Goal: Task Accomplishment & Management: Manage account settings

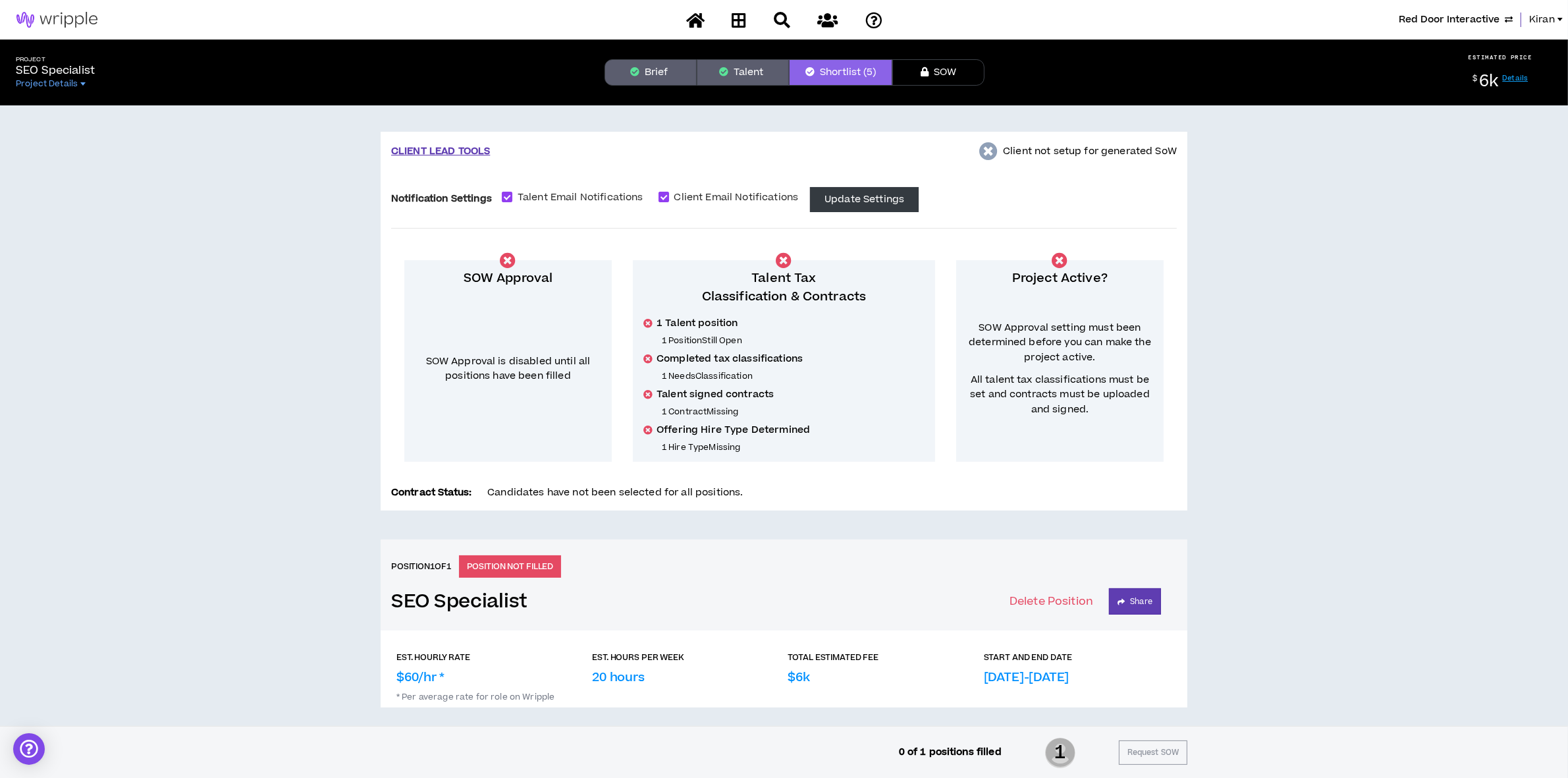
click at [1416, 13] on span "Red Door Interactive" at bounding box center [1449, 20] width 101 height 15
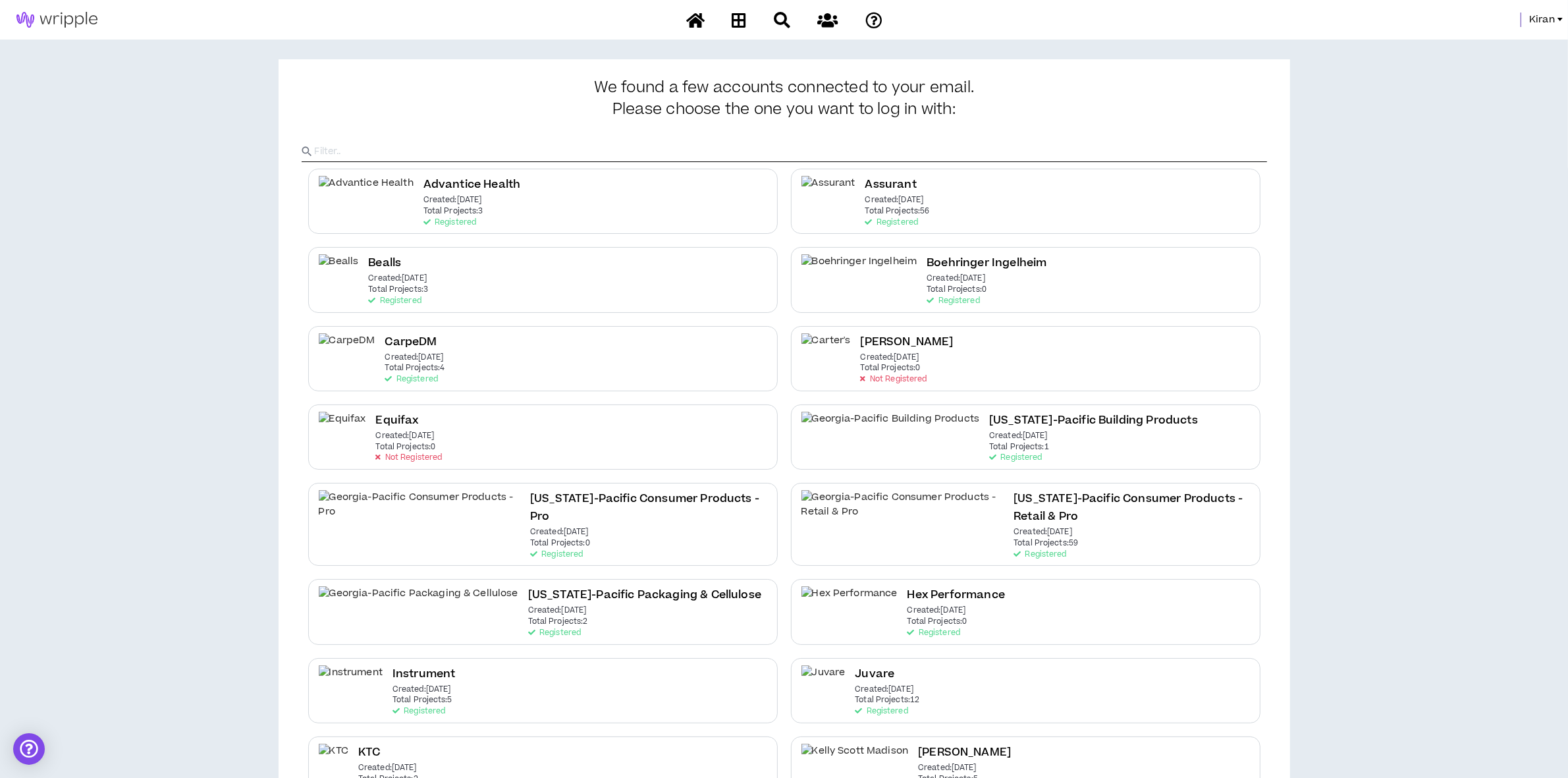
click at [876, 186] on h2 "Assurant" at bounding box center [891, 185] width 52 height 18
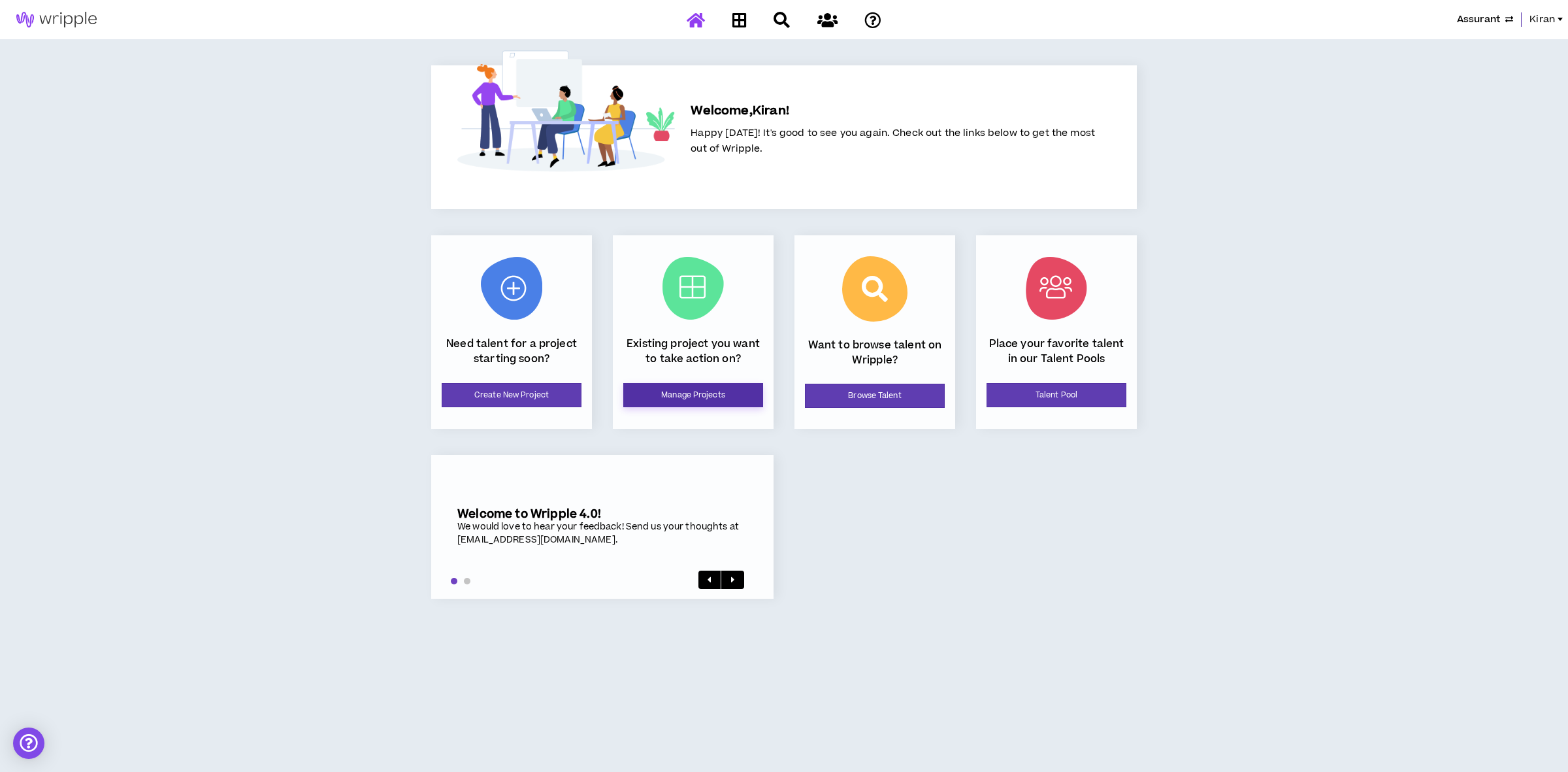
click at [690, 396] on link "Manage Projects" at bounding box center [694, 395] width 140 height 24
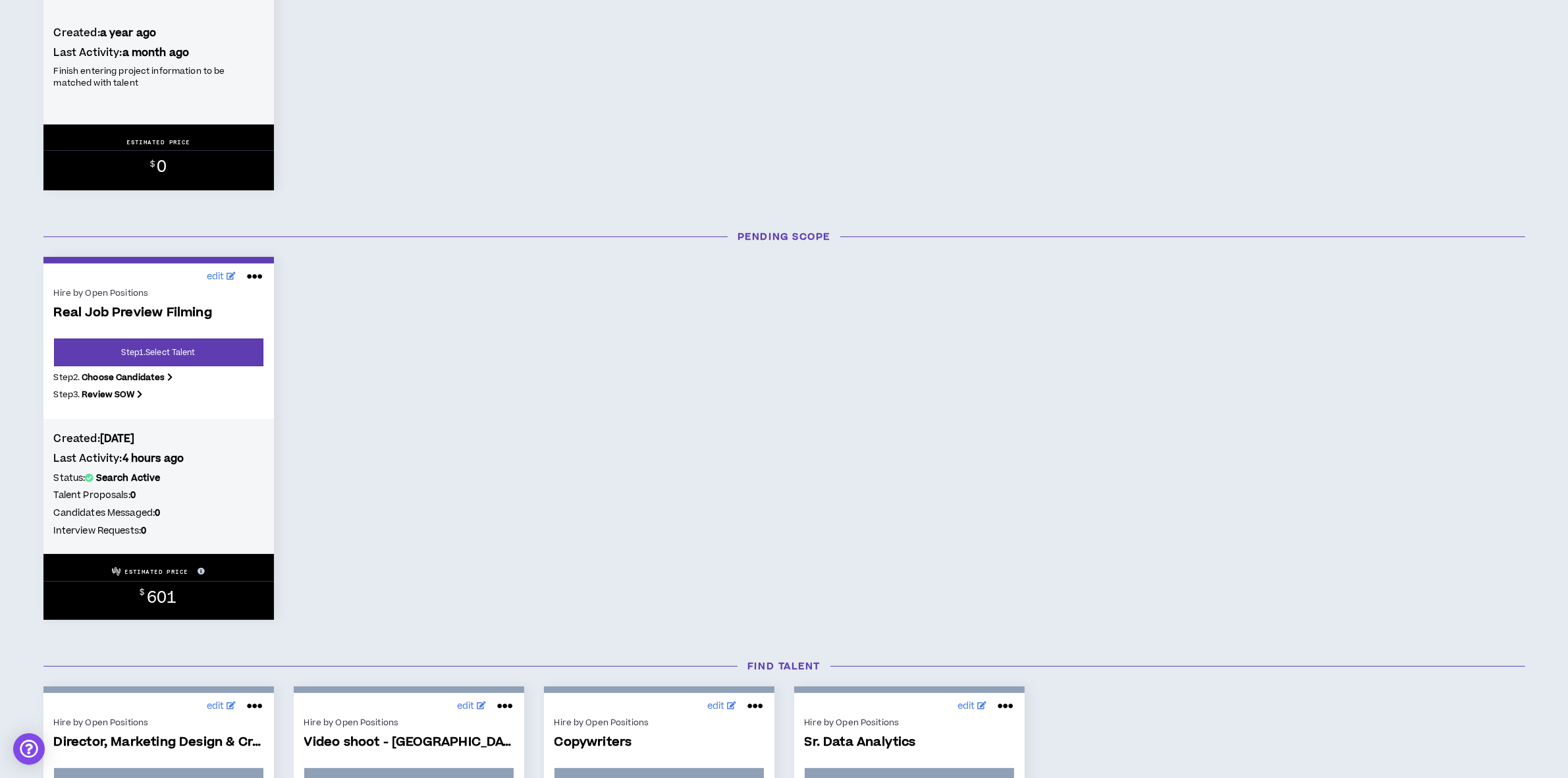
scroll to position [576, 0]
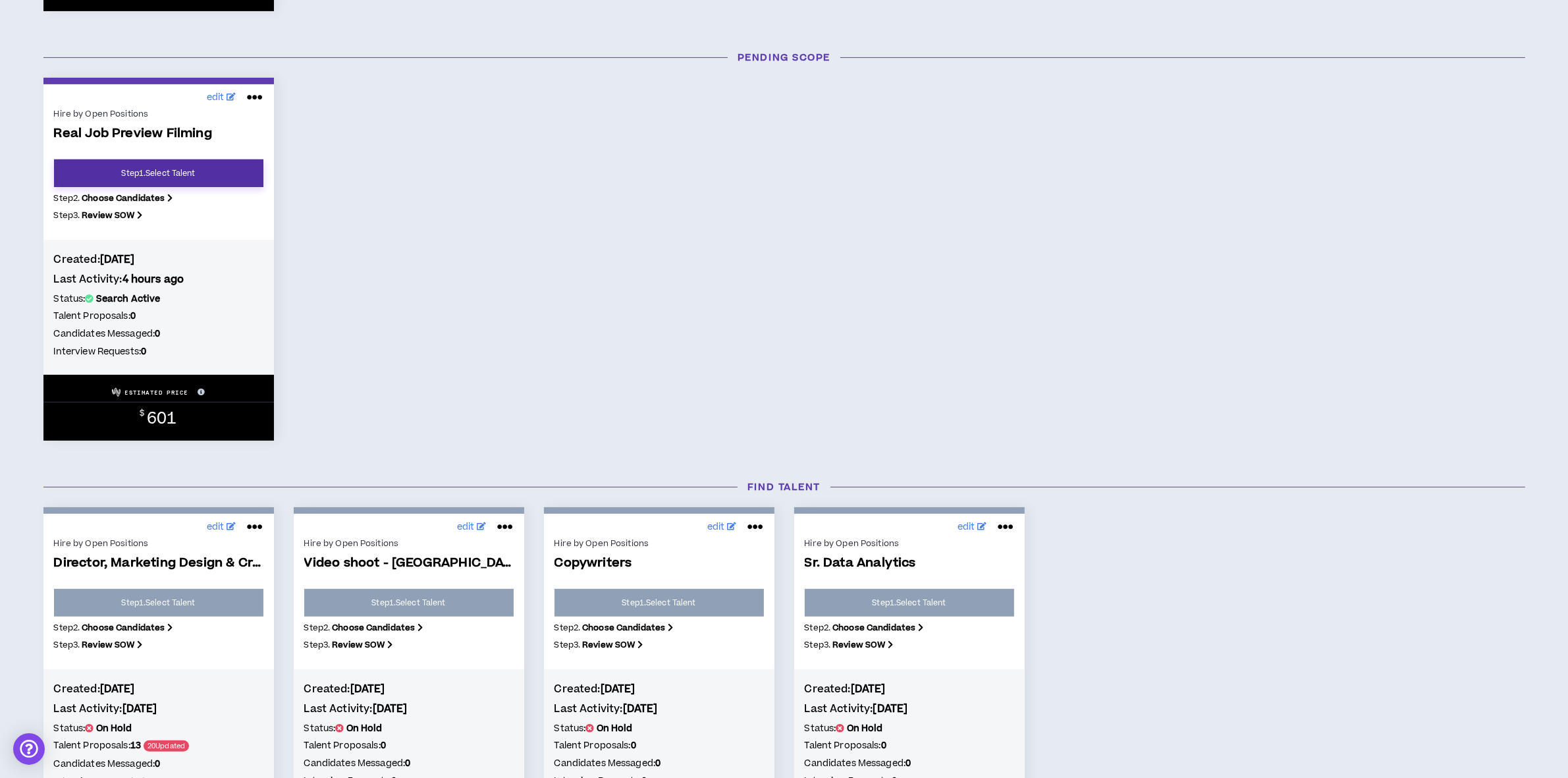
click at [185, 185] on link "Step 1 . Select Talent" at bounding box center [158, 173] width 209 height 28
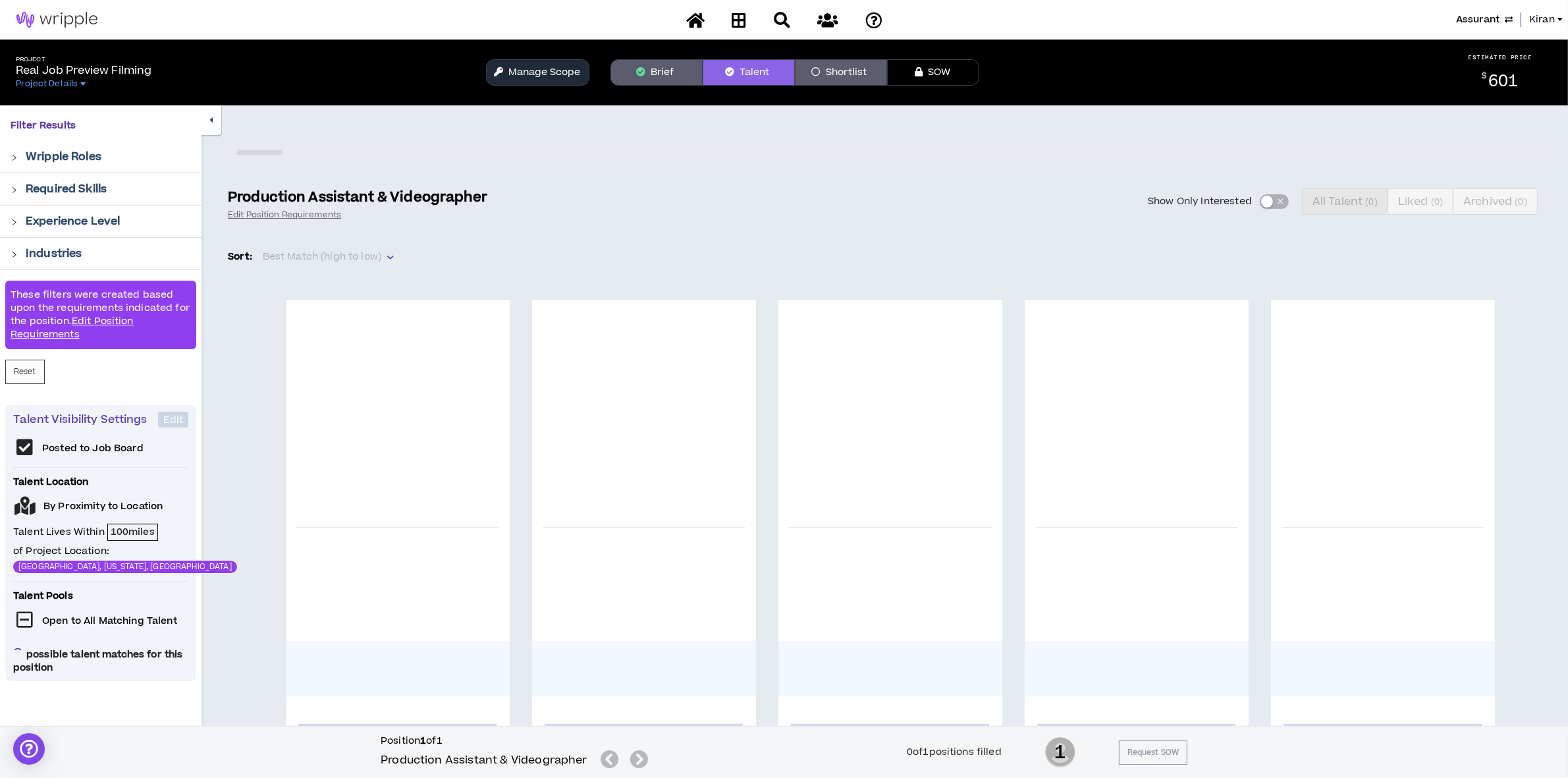
click at [669, 67] on button "Brief" at bounding box center [656, 72] width 92 height 26
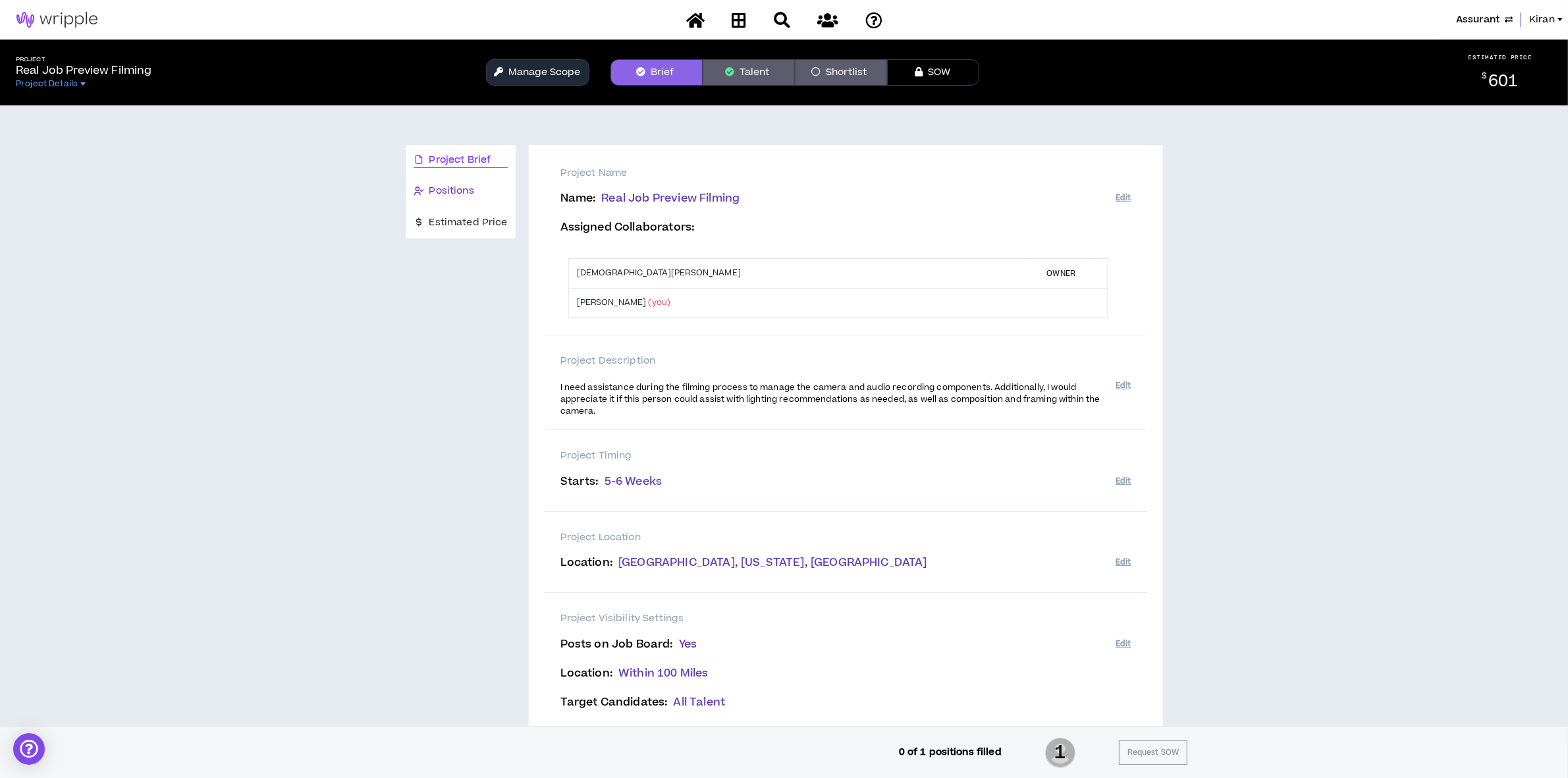
click at [453, 190] on span "Positions" at bounding box center [451, 191] width 45 height 15
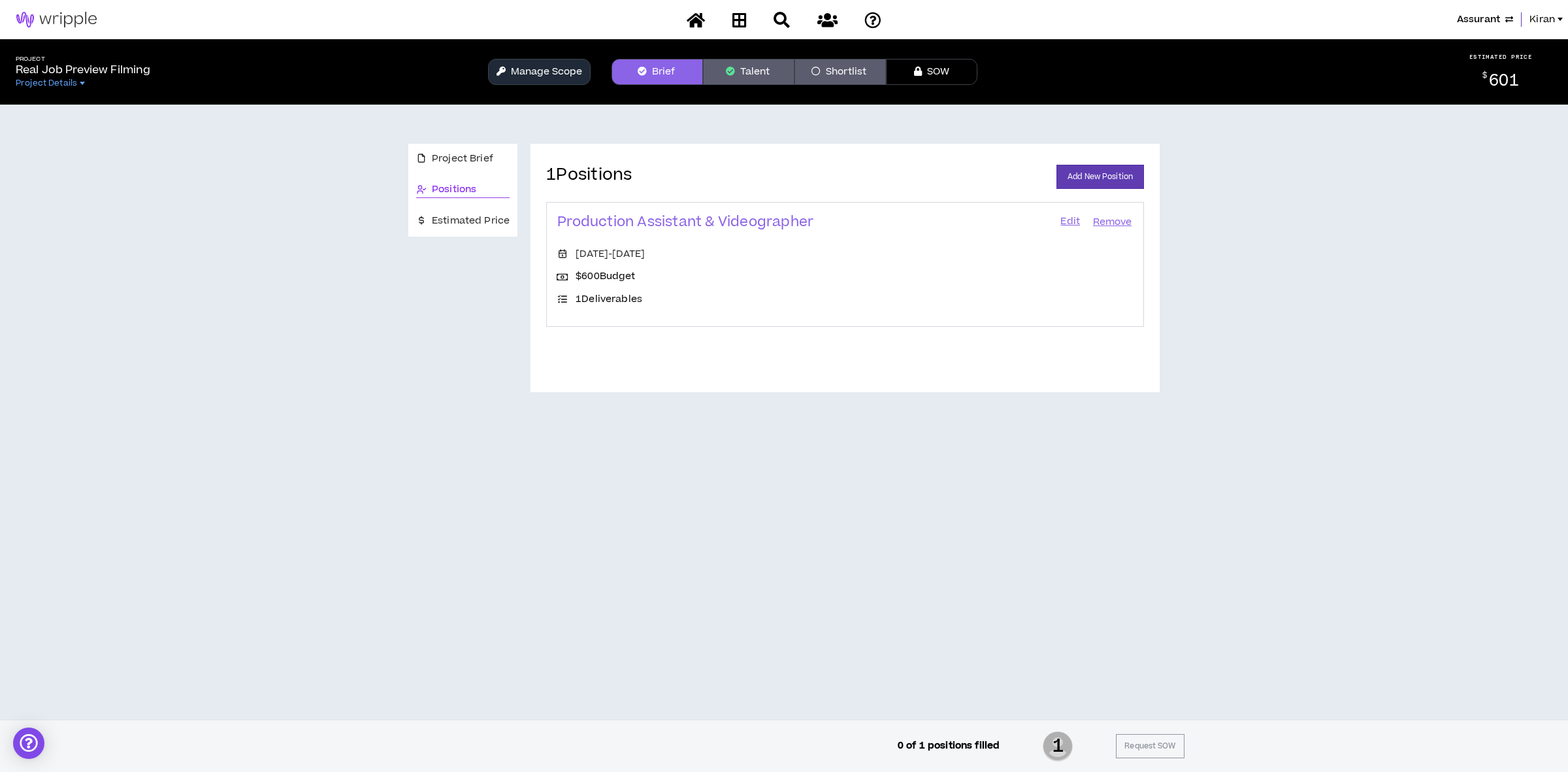
click at [1072, 219] on link "Edit" at bounding box center [1070, 222] width 22 height 18
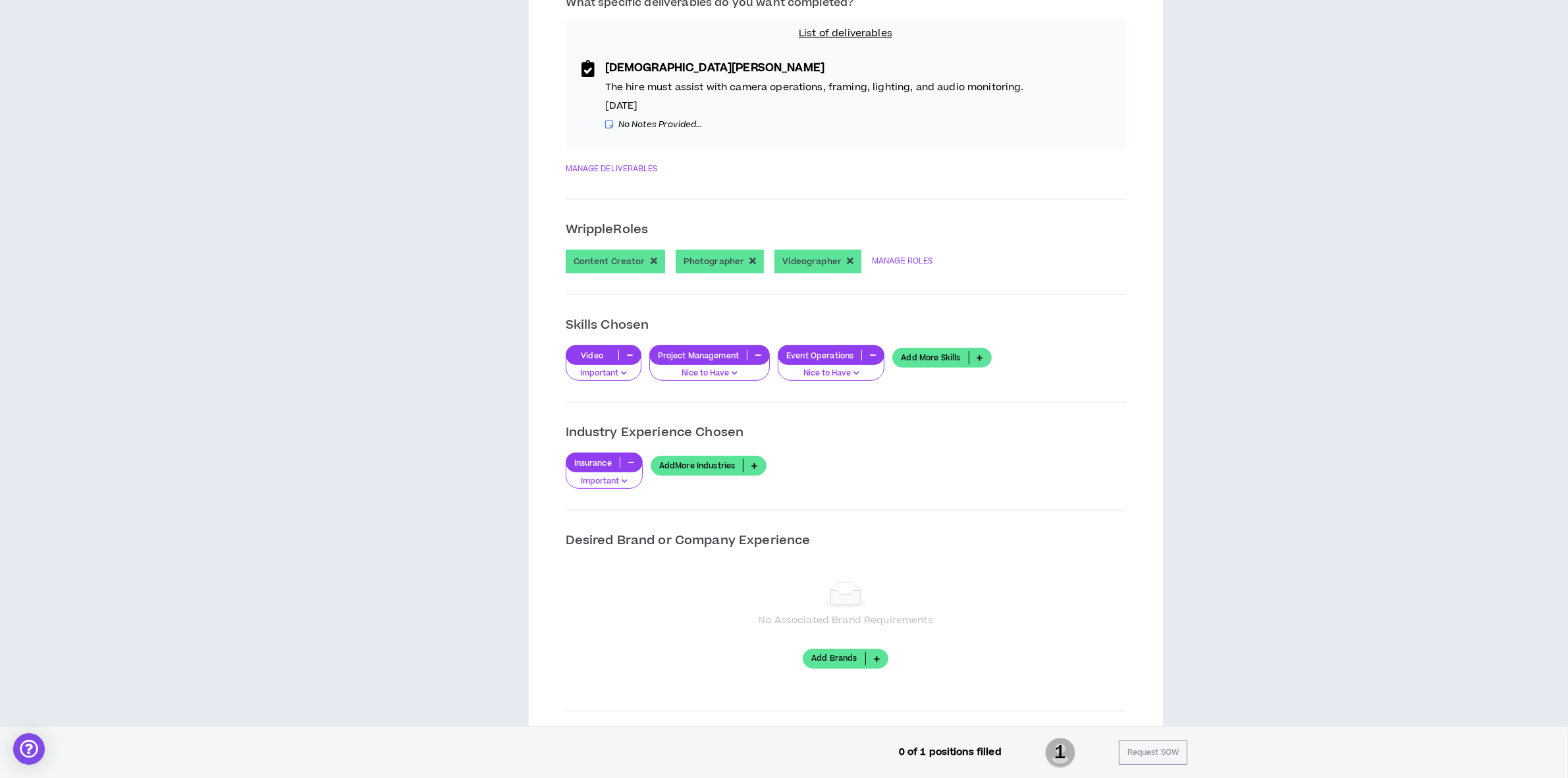
scroll to position [391, 0]
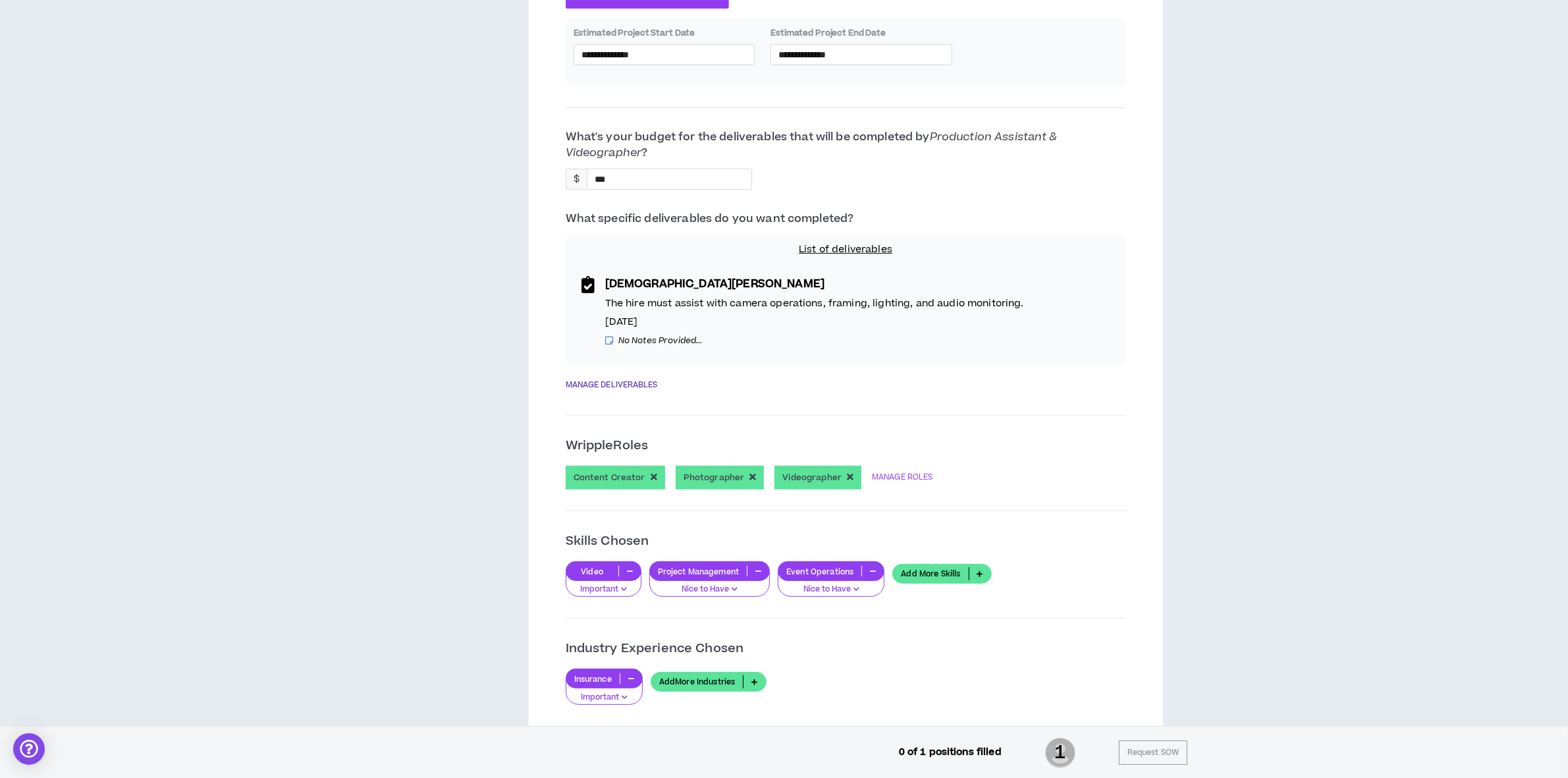
click at [621, 382] on link "MANAGE DELIVERABLES" at bounding box center [611, 385] width 92 height 18
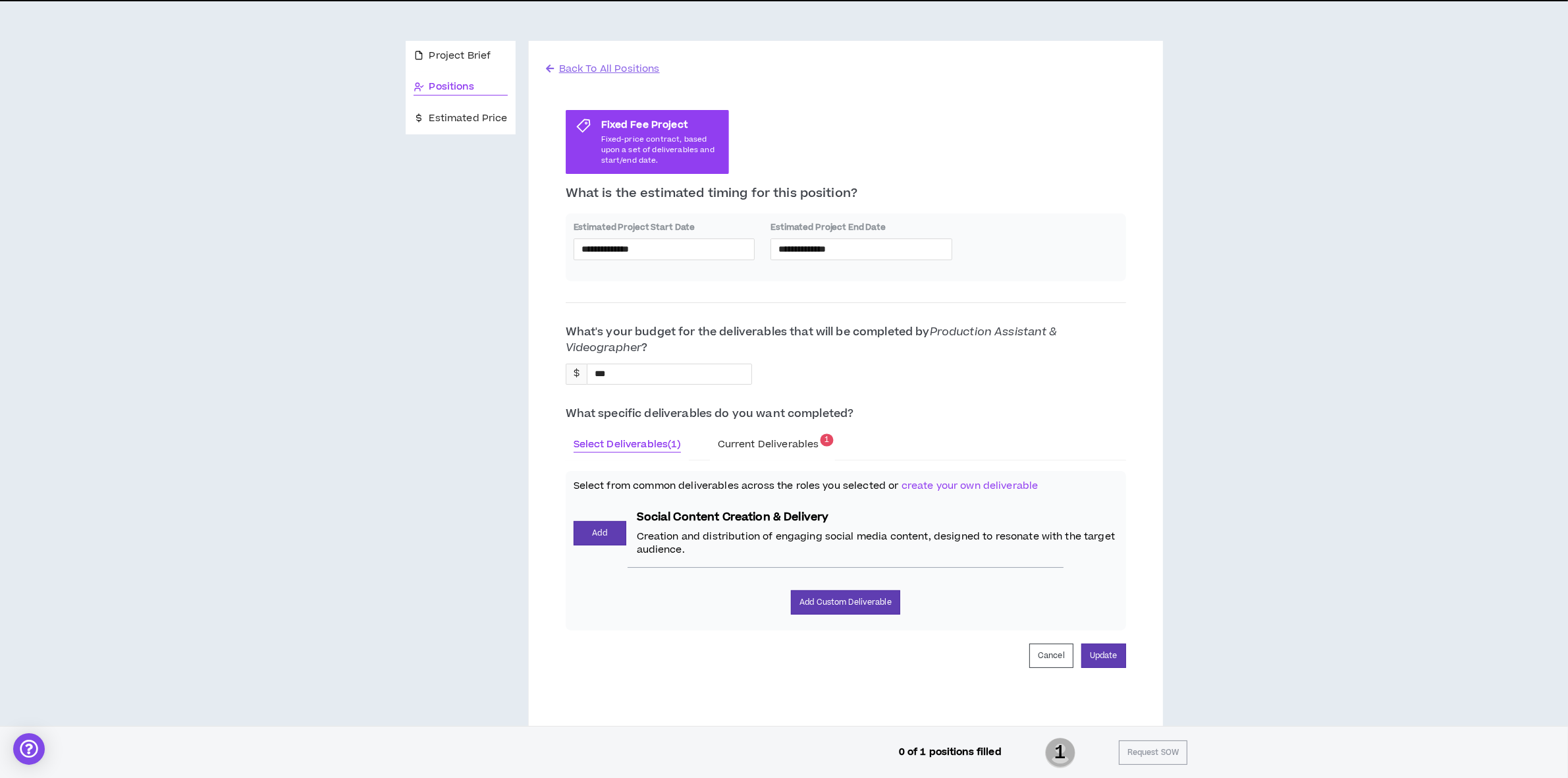
scroll to position [168, 0]
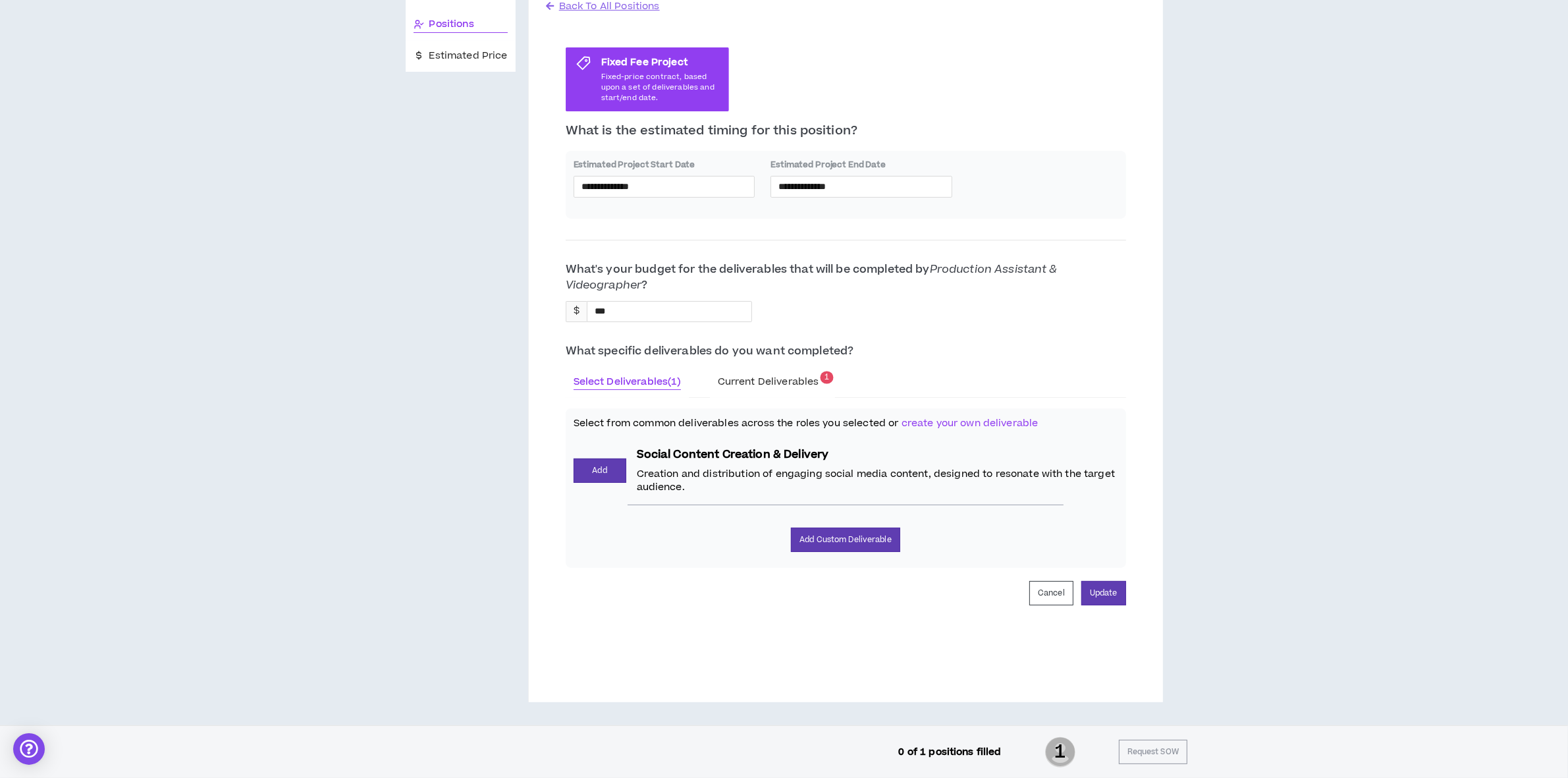
click at [761, 384] on span "Current Deliverables" at bounding box center [769, 382] width 102 height 14
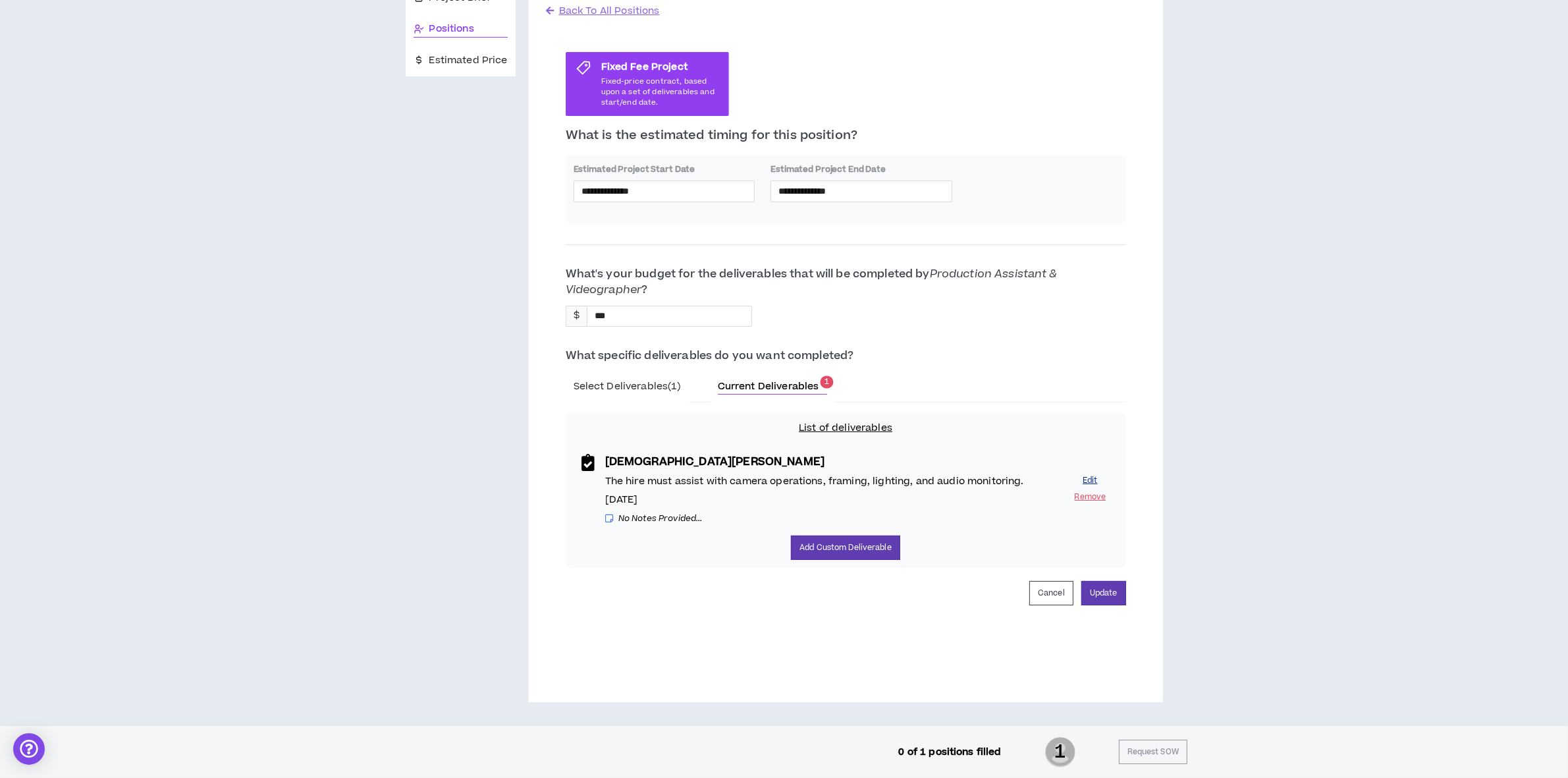
click at [1088, 479] on button "Edit" at bounding box center [1090, 480] width 39 height 12
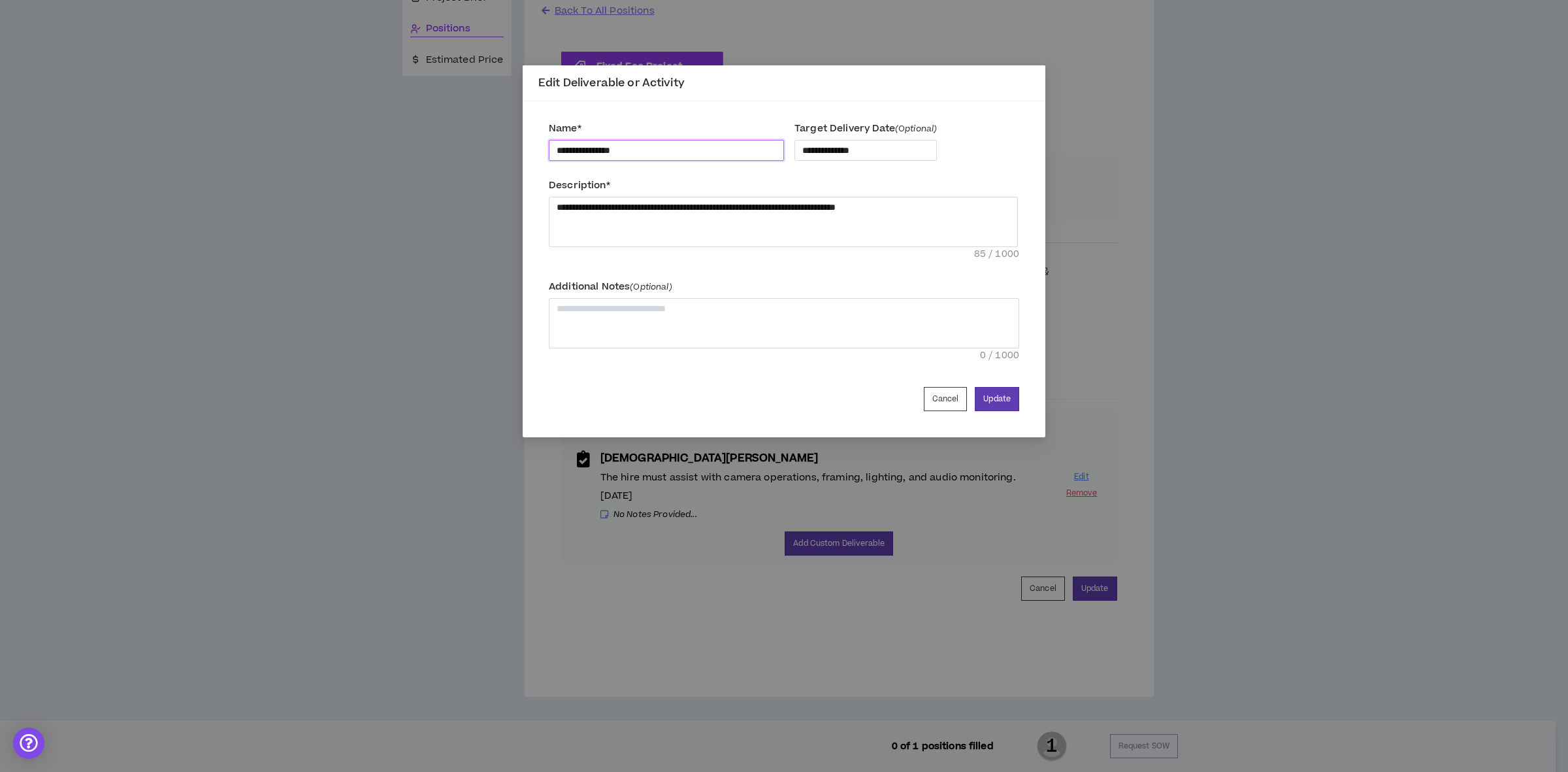
drag, startPoint x: 644, startPoint y: 147, endPoint x: 23, endPoint y: 125, distance: 621.4
click at [139, 141] on div "**********" at bounding box center [784, 386] width 1568 height 772
type input "*"
type input "**********"
click at [1010, 393] on button "Update" at bounding box center [997, 399] width 45 height 24
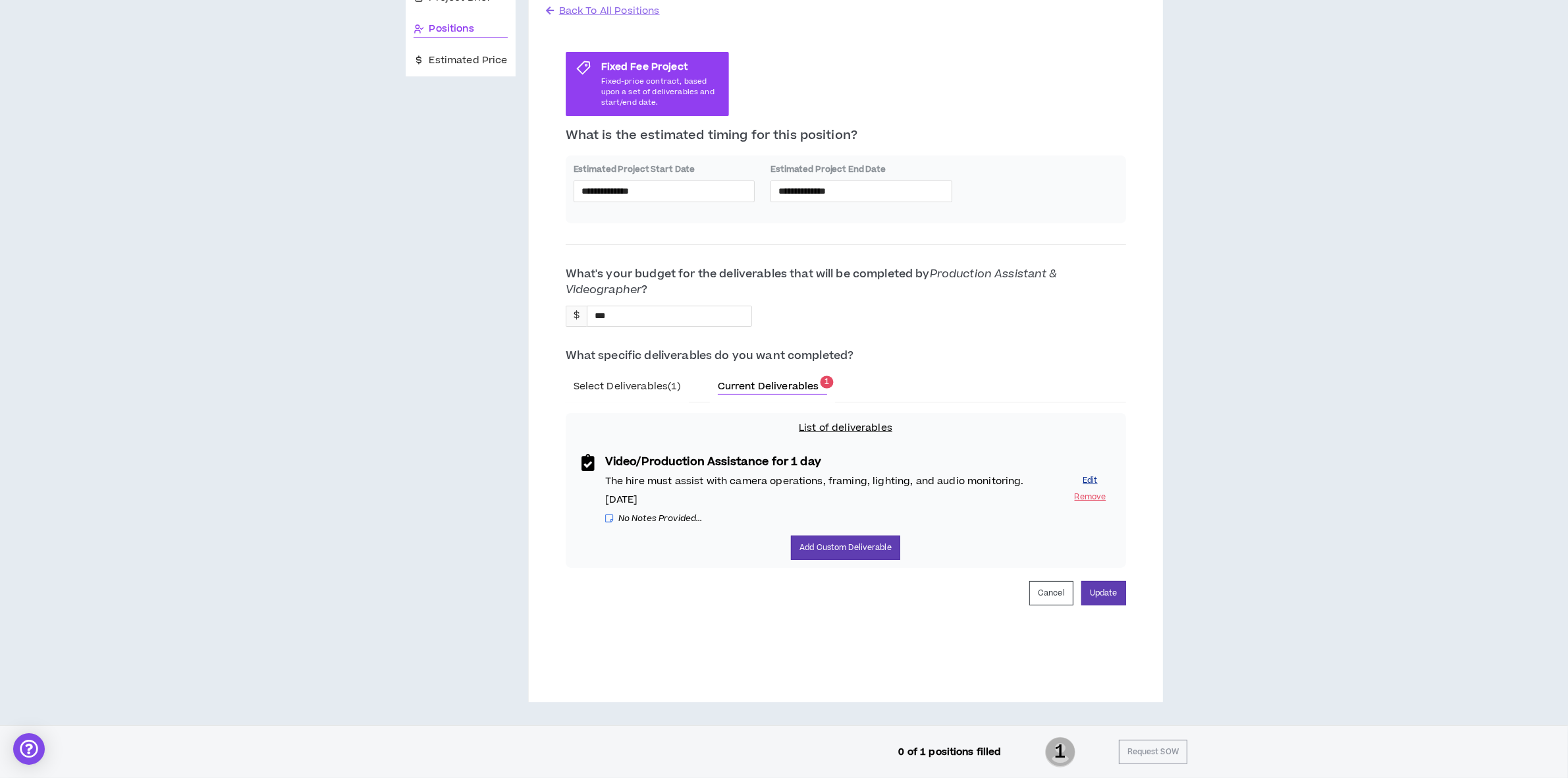
click at [1088, 475] on button "Edit" at bounding box center [1090, 480] width 39 height 12
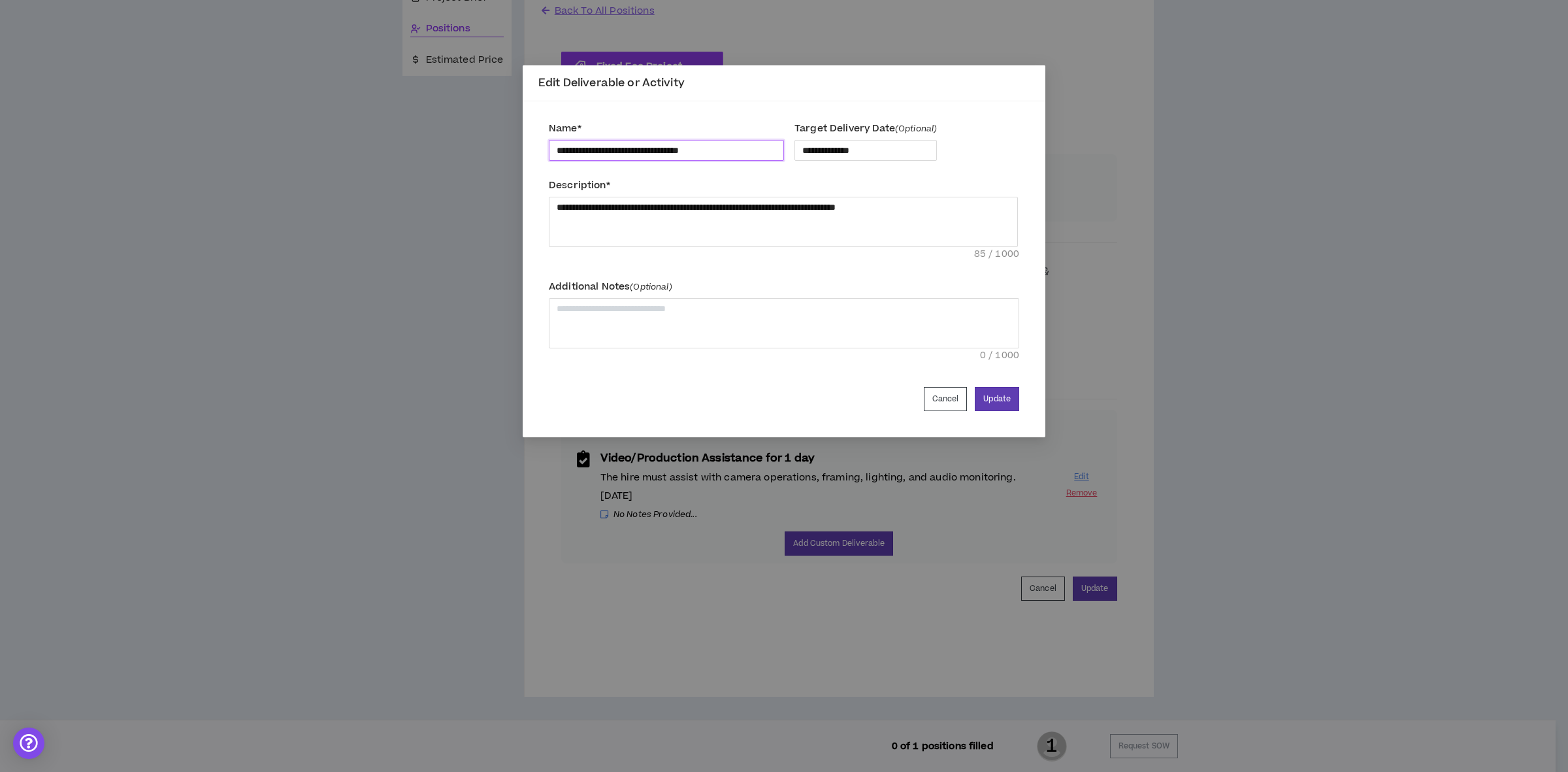
drag, startPoint x: 749, startPoint y: 151, endPoint x: 697, endPoint y: 148, distance: 52.1
click at [697, 148] on input "**********" at bounding box center [666, 151] width 235 height 21
type input "**********"
click at [998, 142] on div "**********" at bounding box center [784, 146] width 471 height 57
click at [998, 388] on button "Update" at bounding box center [997, 399] width 45 height 24
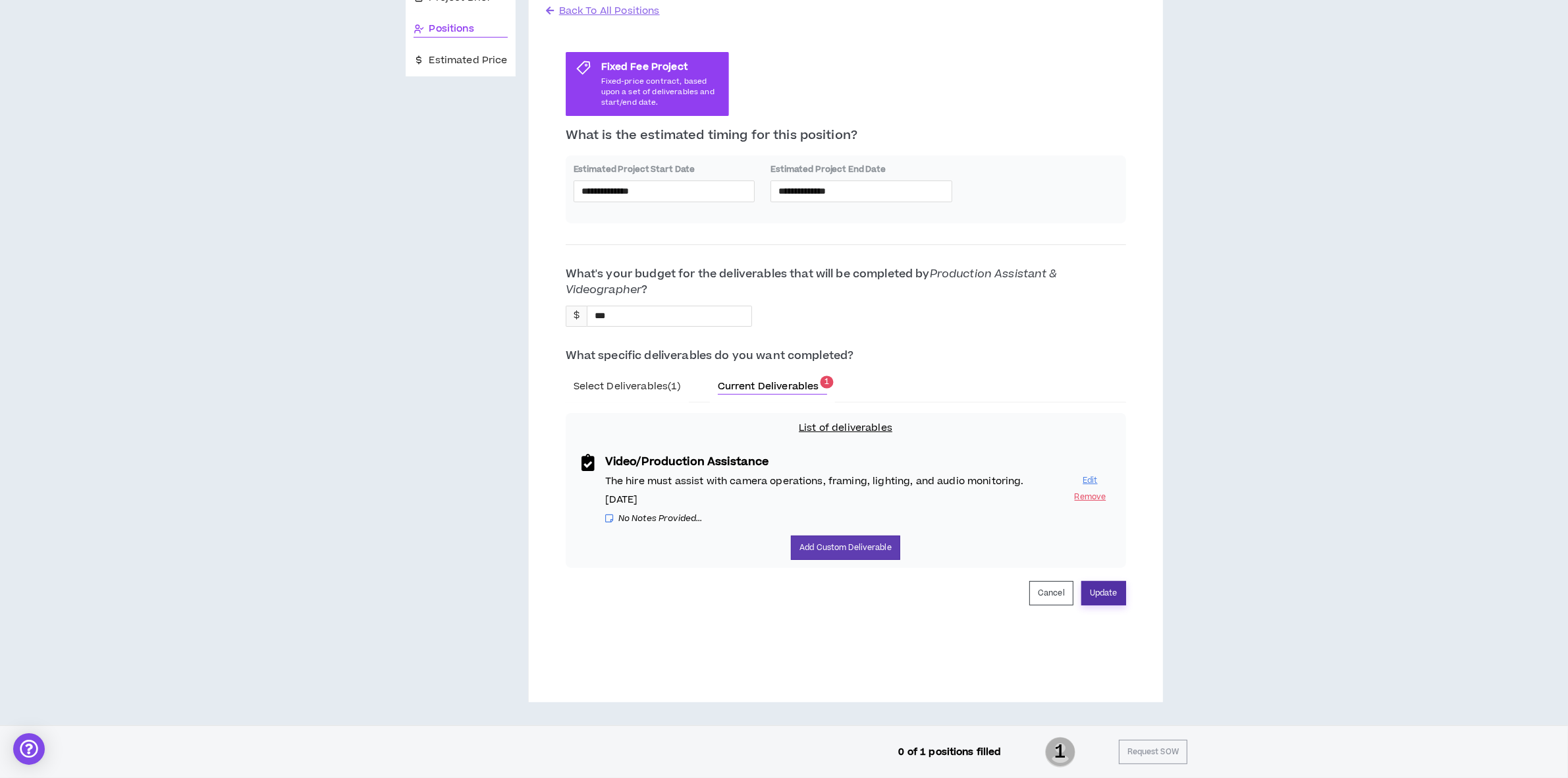
click at [1104, 592] on button "Update" at bounding box center [1104, 593] width 45 height 25
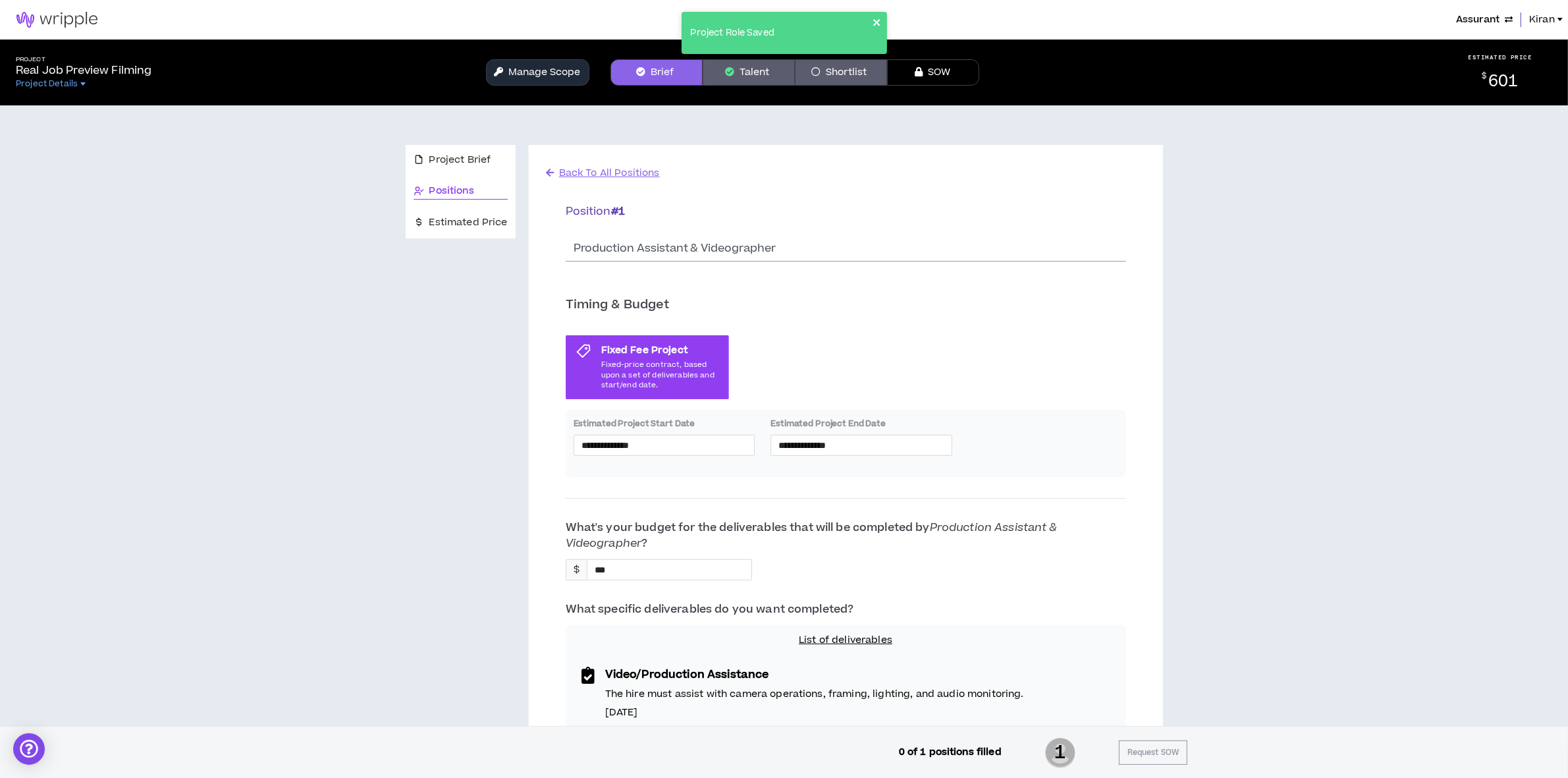
drag, startPoint x: 873, startPoint y: 21, endPoint x: 866, endPoint y: 21, distance: 7.0
click at [873, 21] on icon "close" at bounding box center [876, 22] width 9 height 11
click at [537, 76] on button "Manage Scope" at bounding box center [537, 72] width 103 height 26
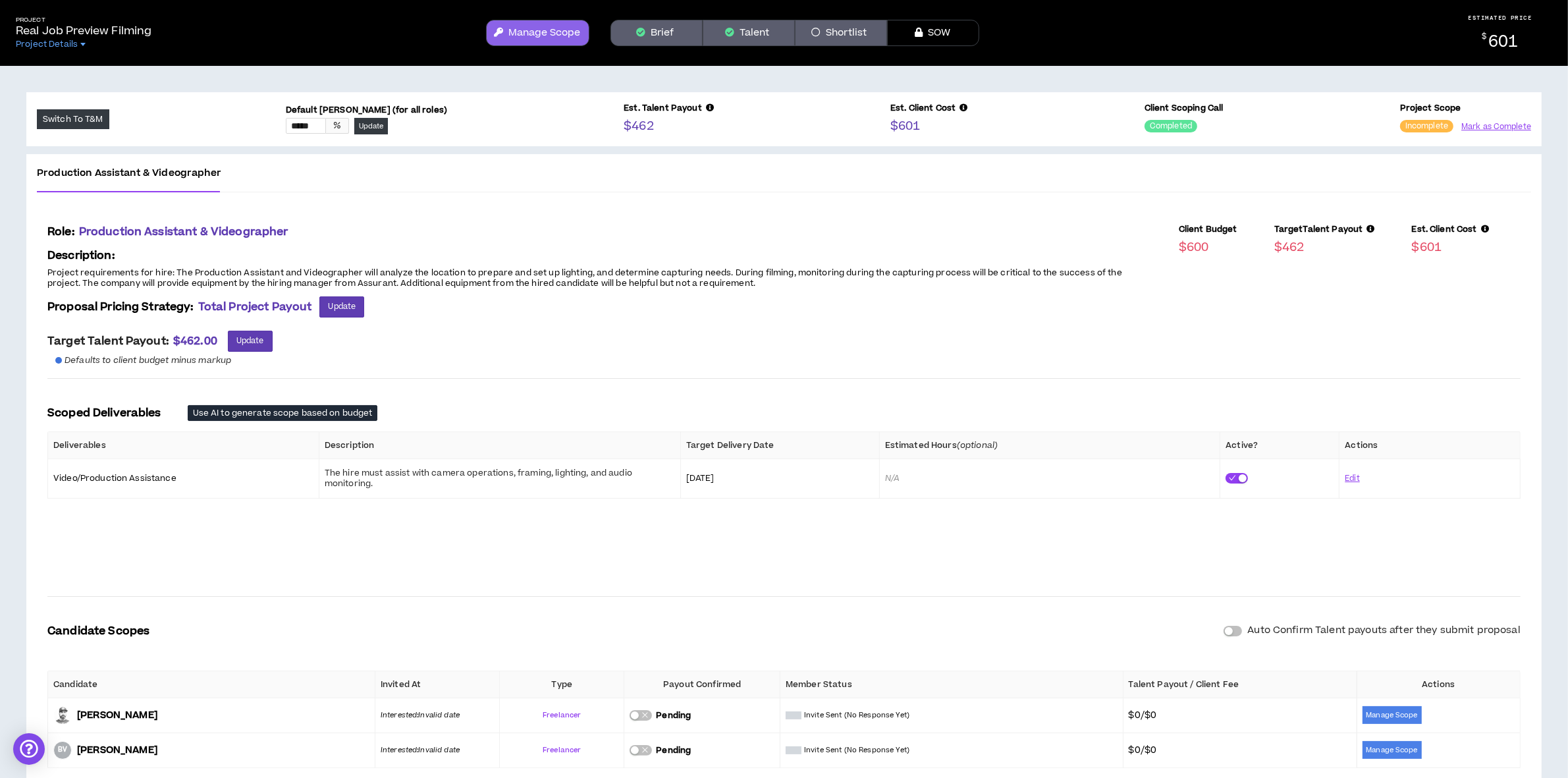
scroll to position [98, 0]
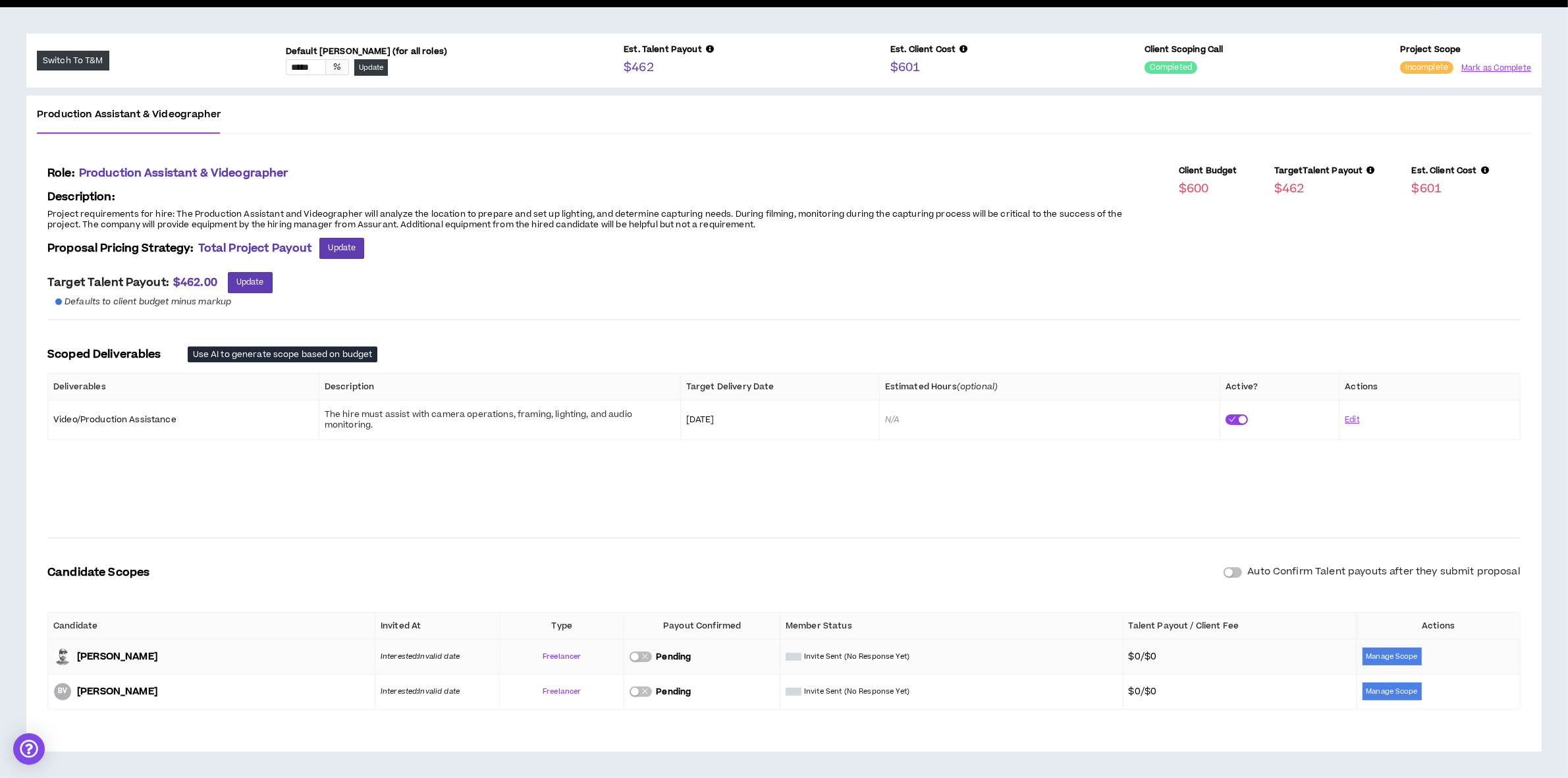
click at [636, 654] on div "button" at bounding box center [635, 657] width 8 height 8
click at [1487, 69] on button "Mark as Complete" at bounding box center [1496, 67] width 71 height 12
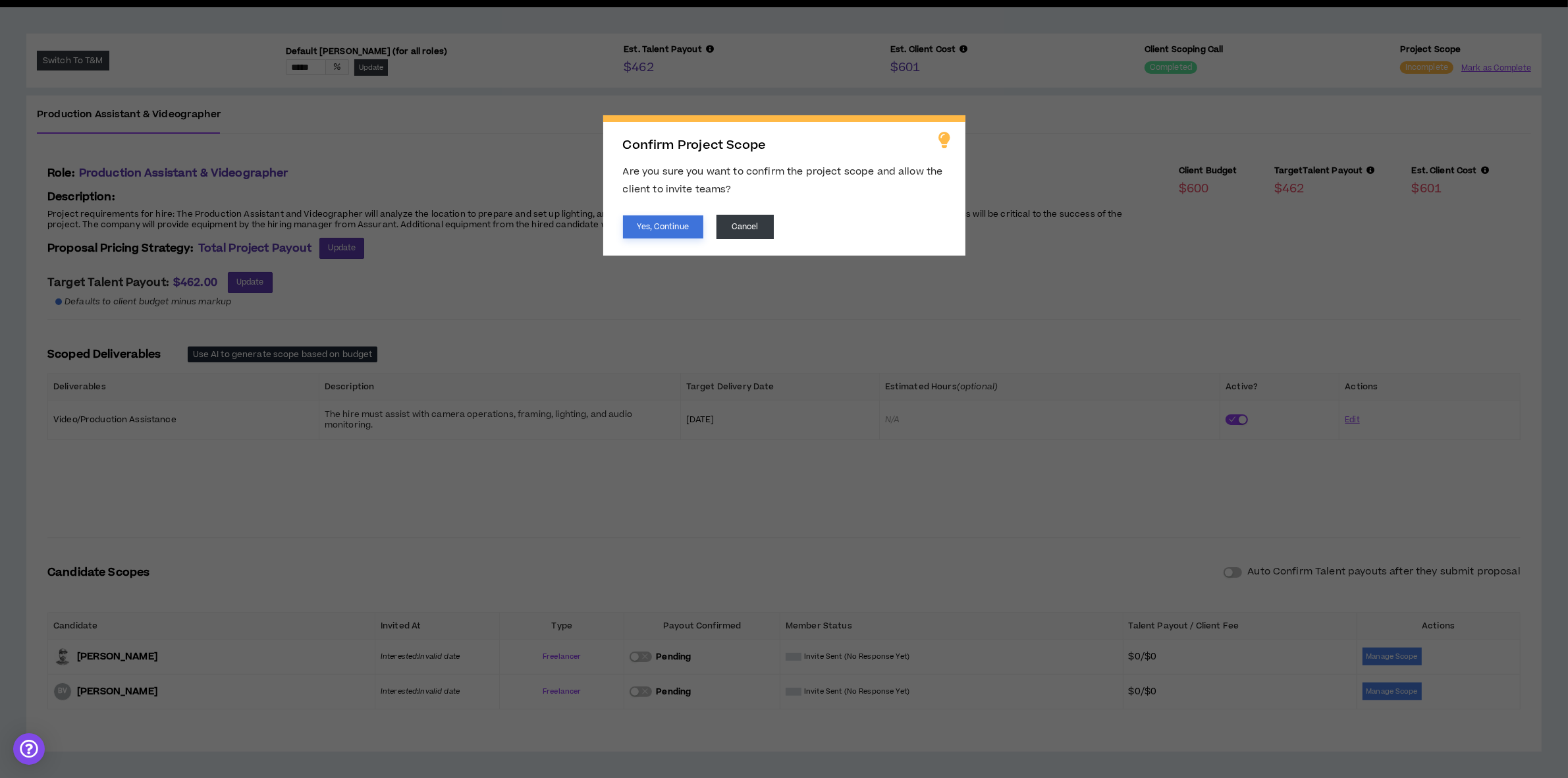
click at [651, 221] on button "Yes, Continue" at bounding box center [663, 227] width 80 height 23
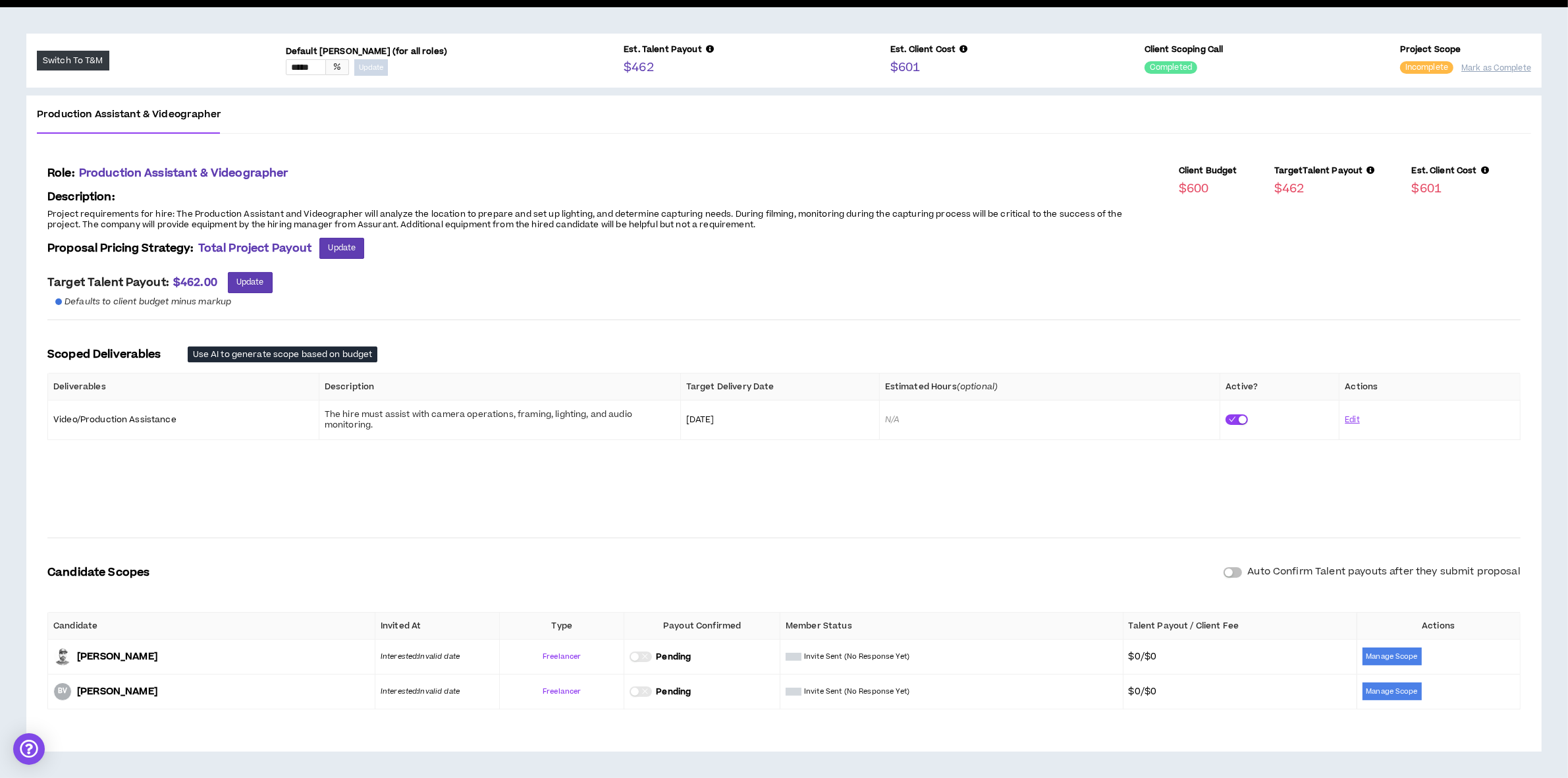
scroll to position [0, 0]
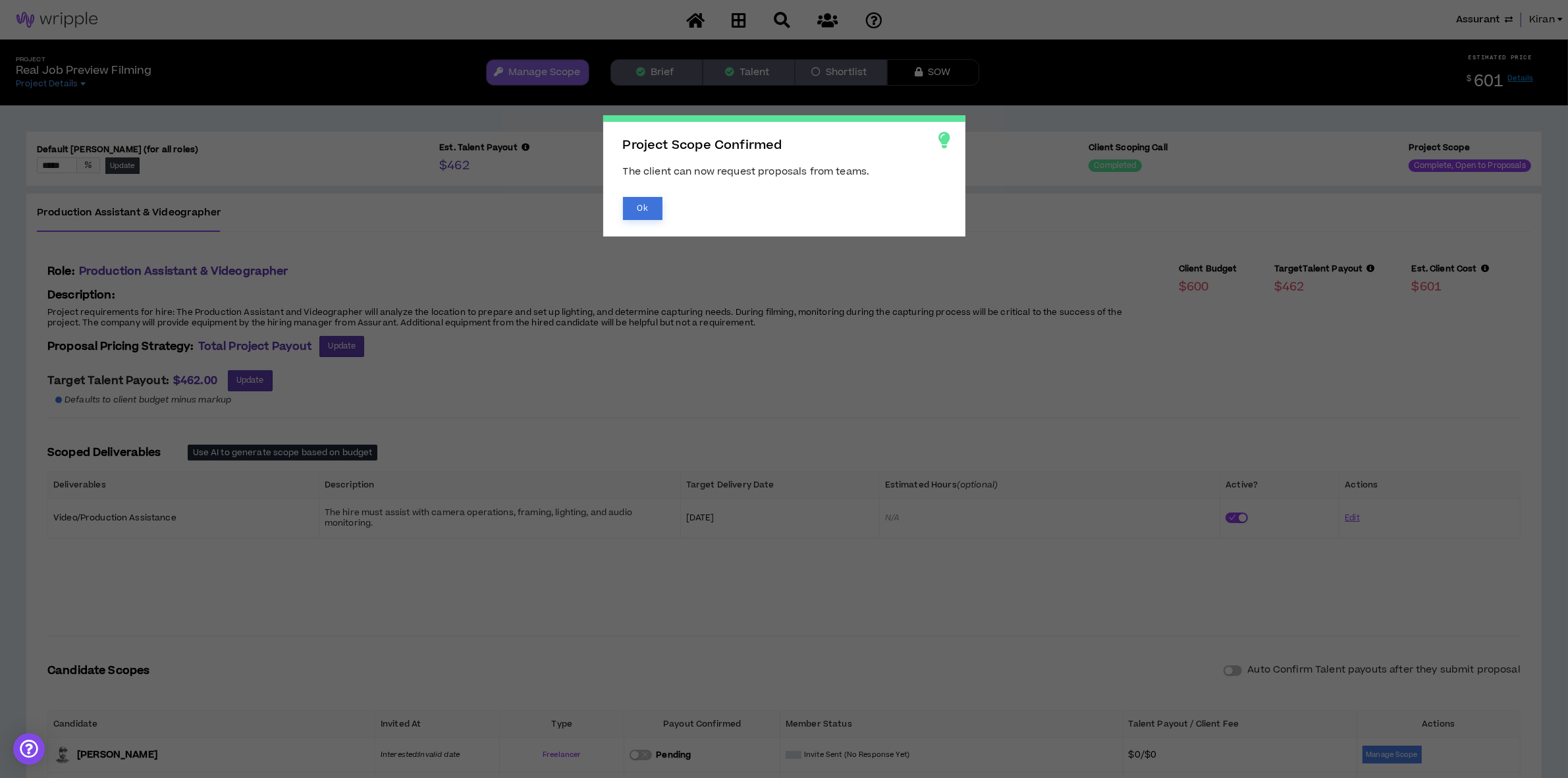
click at [623, 197] on button "Ok" at bounding box center [642, 208] width 39 height 23
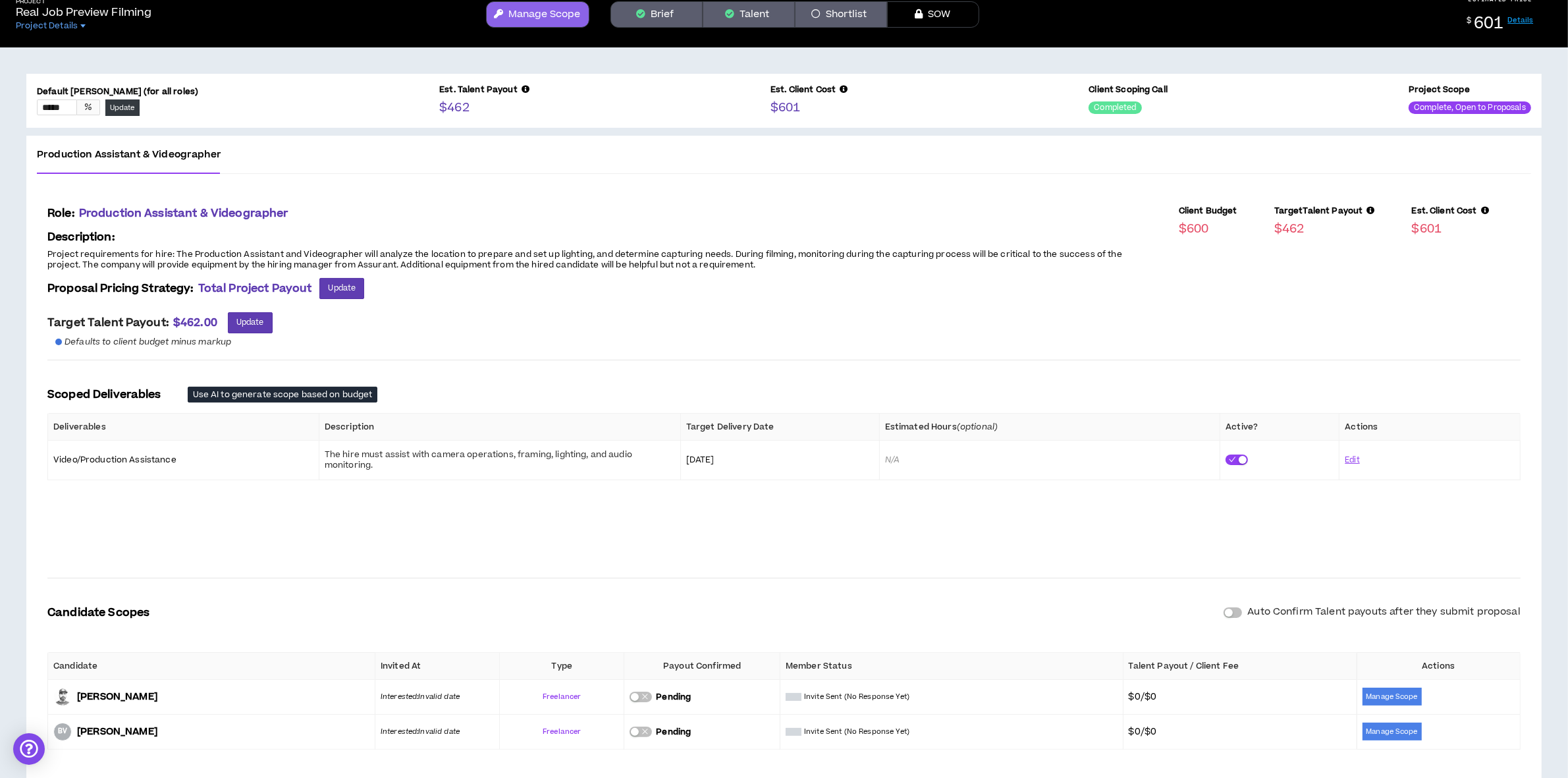
scroll to position [98, 0]
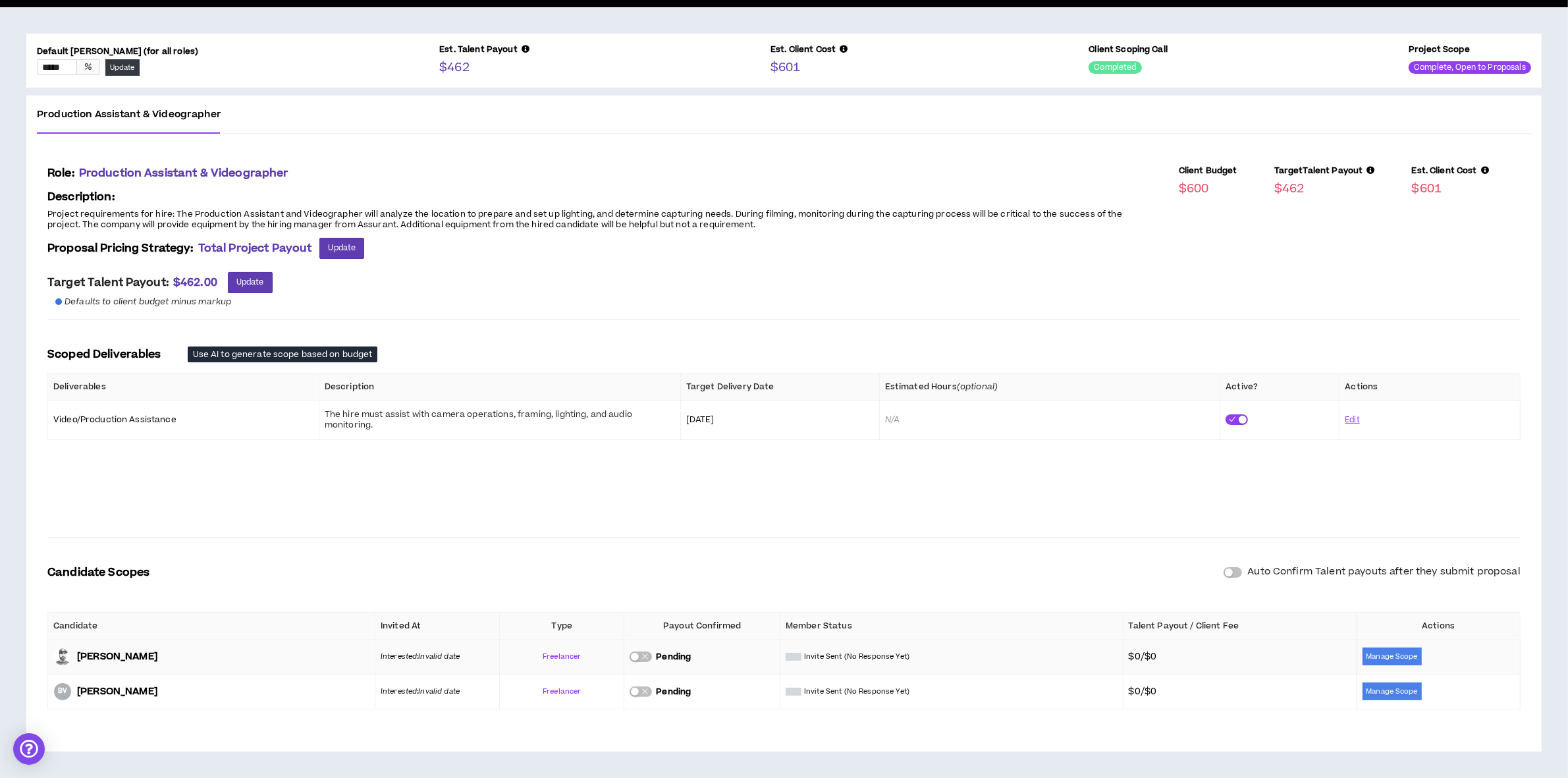
click at [636, 656] on div "button" at bounding box center [635, 657] width 8 height 8
click at [891, 21] on icon "close" at bounding box center [890, 22] width 9 height 11
click at [1397, 654] on button "Manage Scope" at bounding box center [1392, 657] width 59 height 18
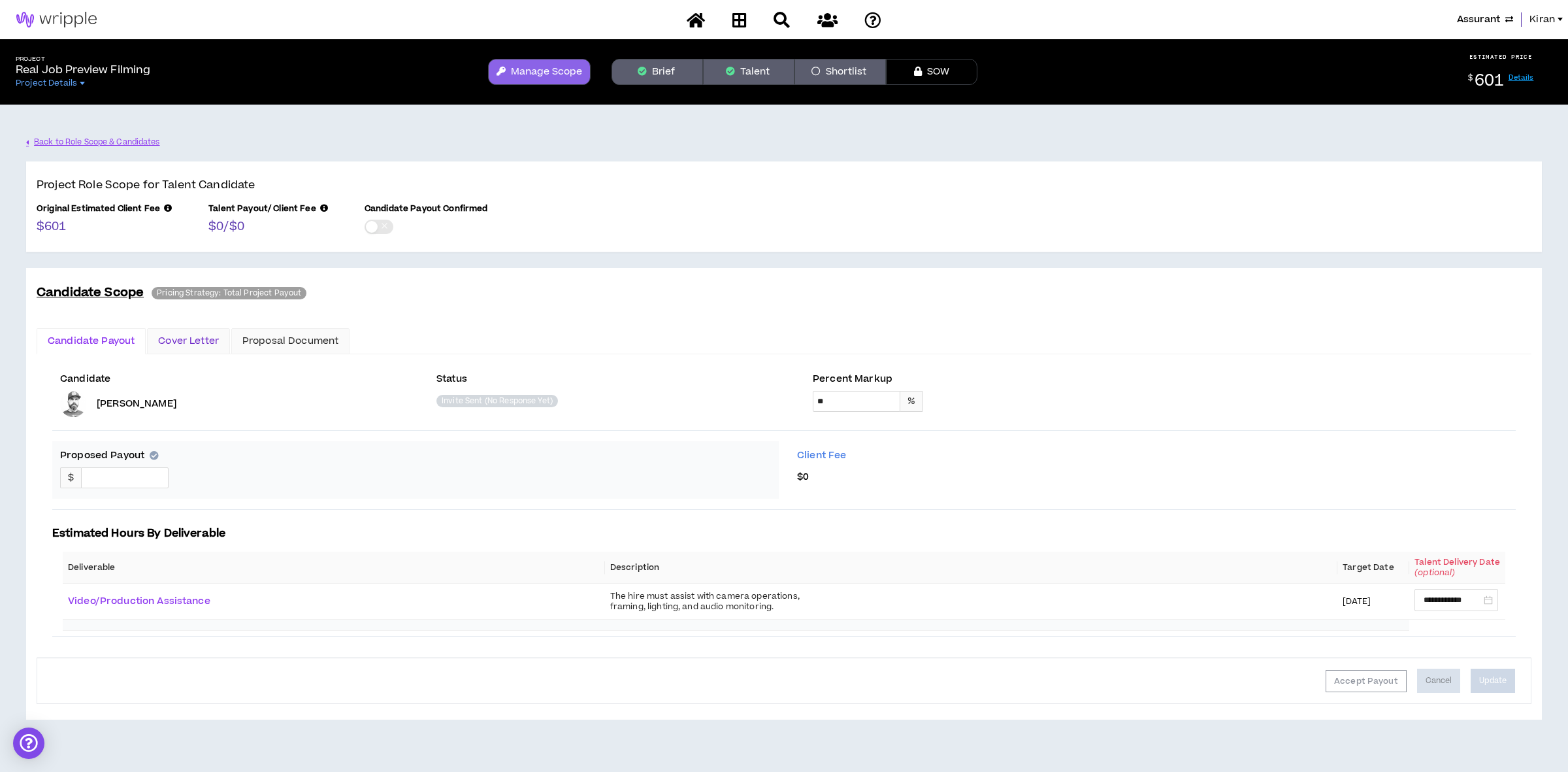
click at [187, 337] on div "Cover Letter" at bounding box center [188, 341] width 61 height 15
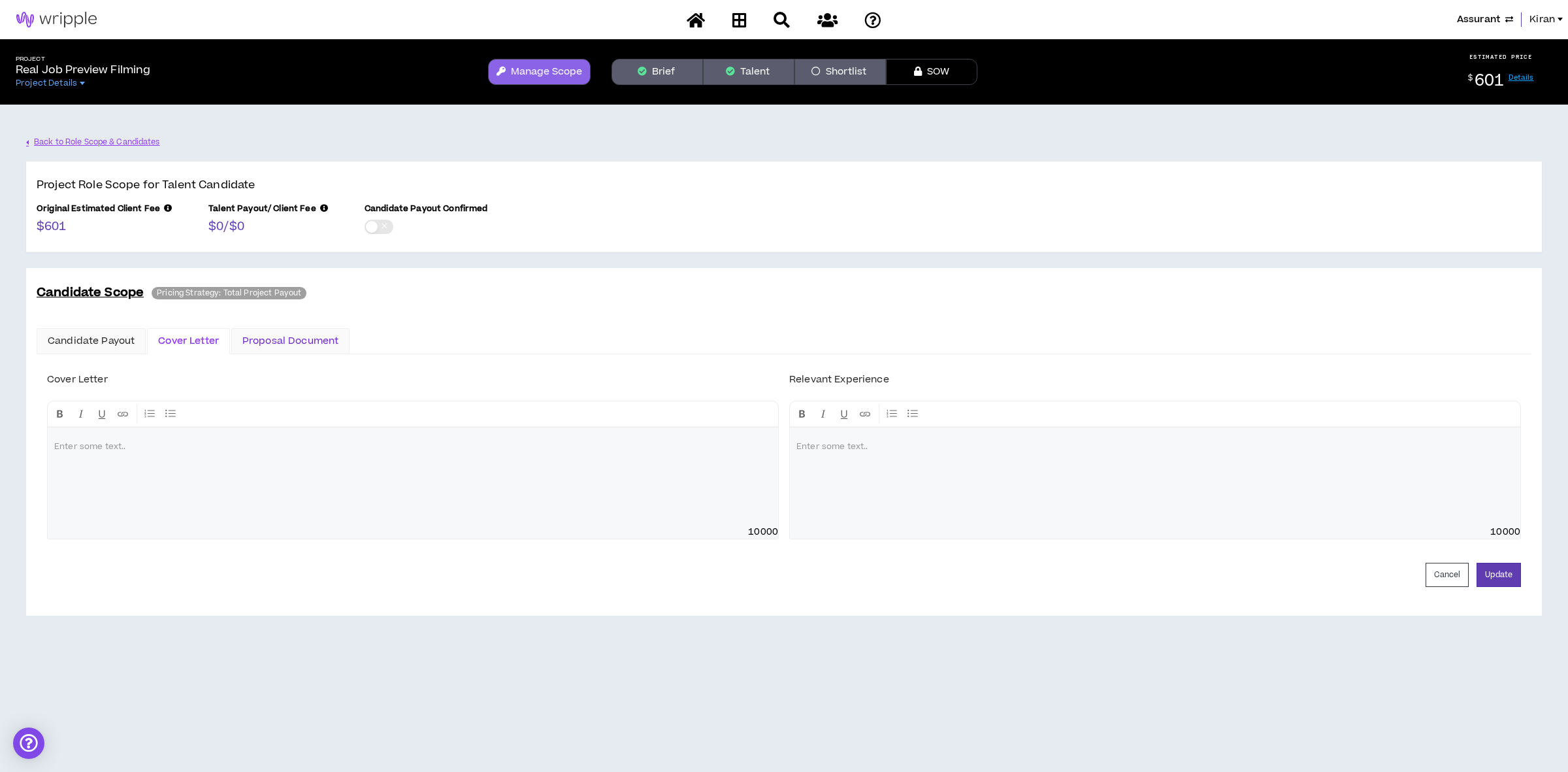
click at [295, 339] on div "Proposal Document" at bounding box center [291, 341] width 96 height 15
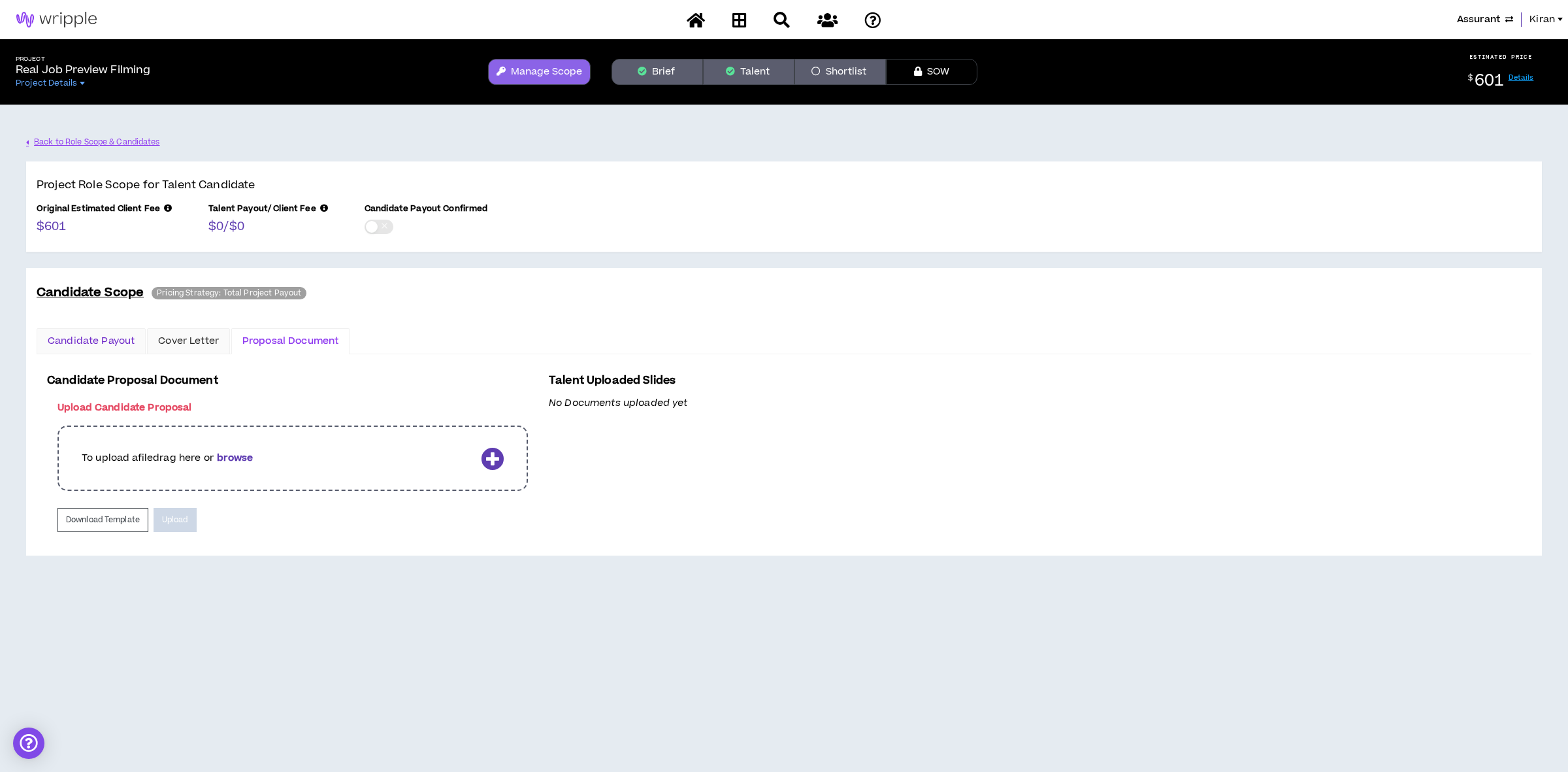
click at [94, 336] on div "Candidate Payout" at bounding box center [91, 341] width 87 height 15
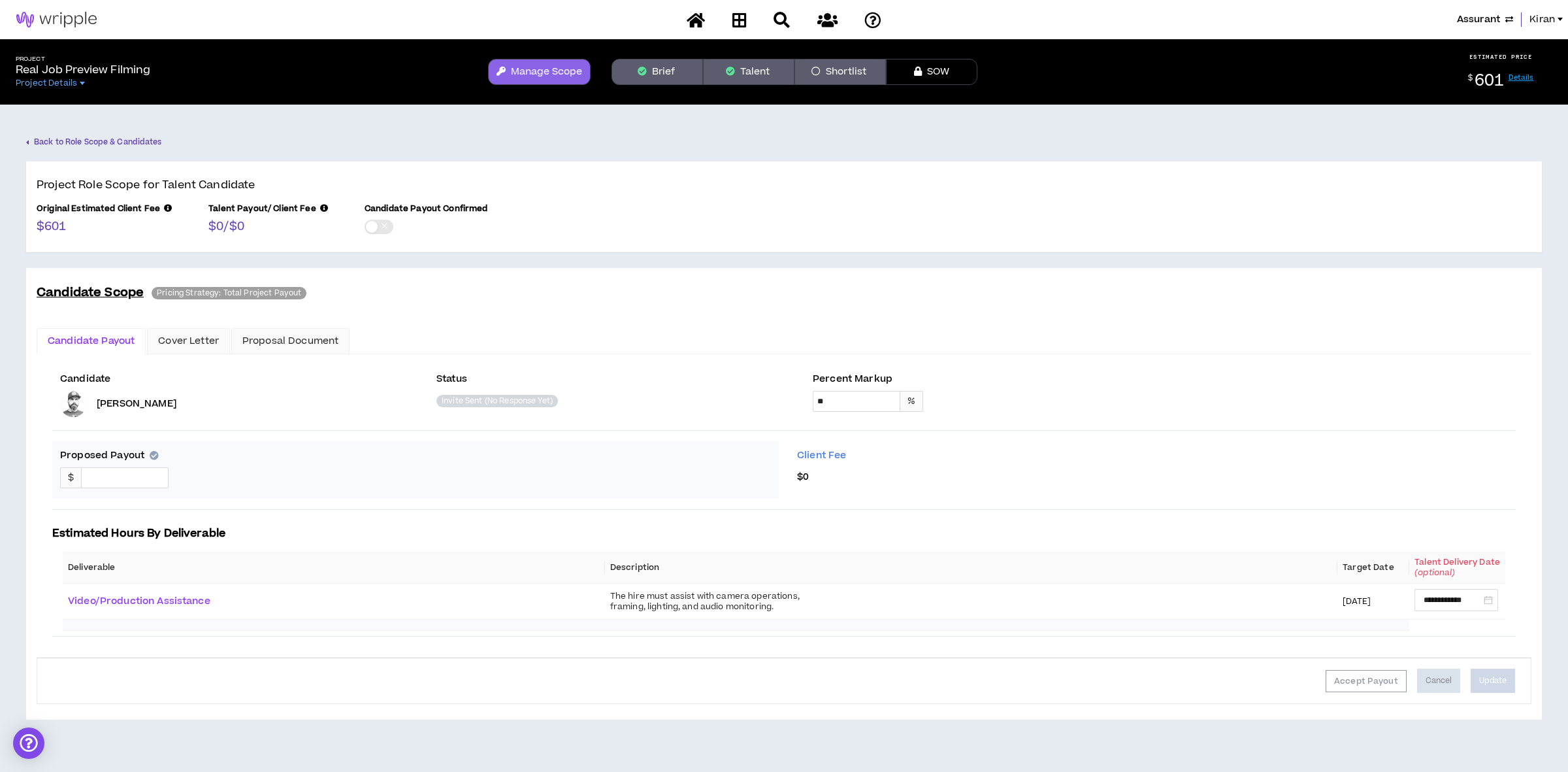
click at [119, 138] on link "Back to Role Scope & Candidates" at bounding box center [94, 143] width 136 height 23
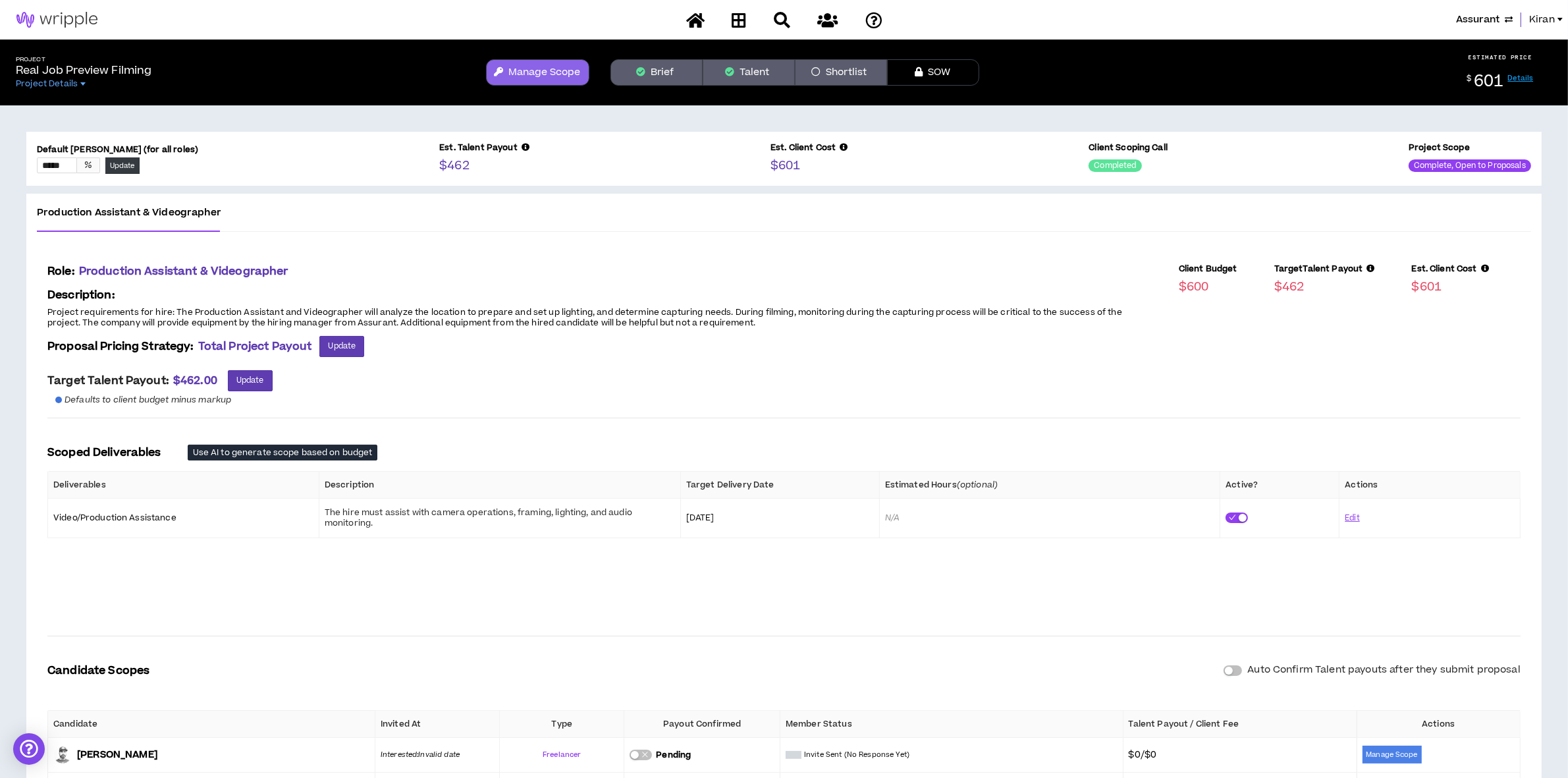
click at [546, 66] on button "Manage Scope" at bounding box center [537, 72] width 103 height 26
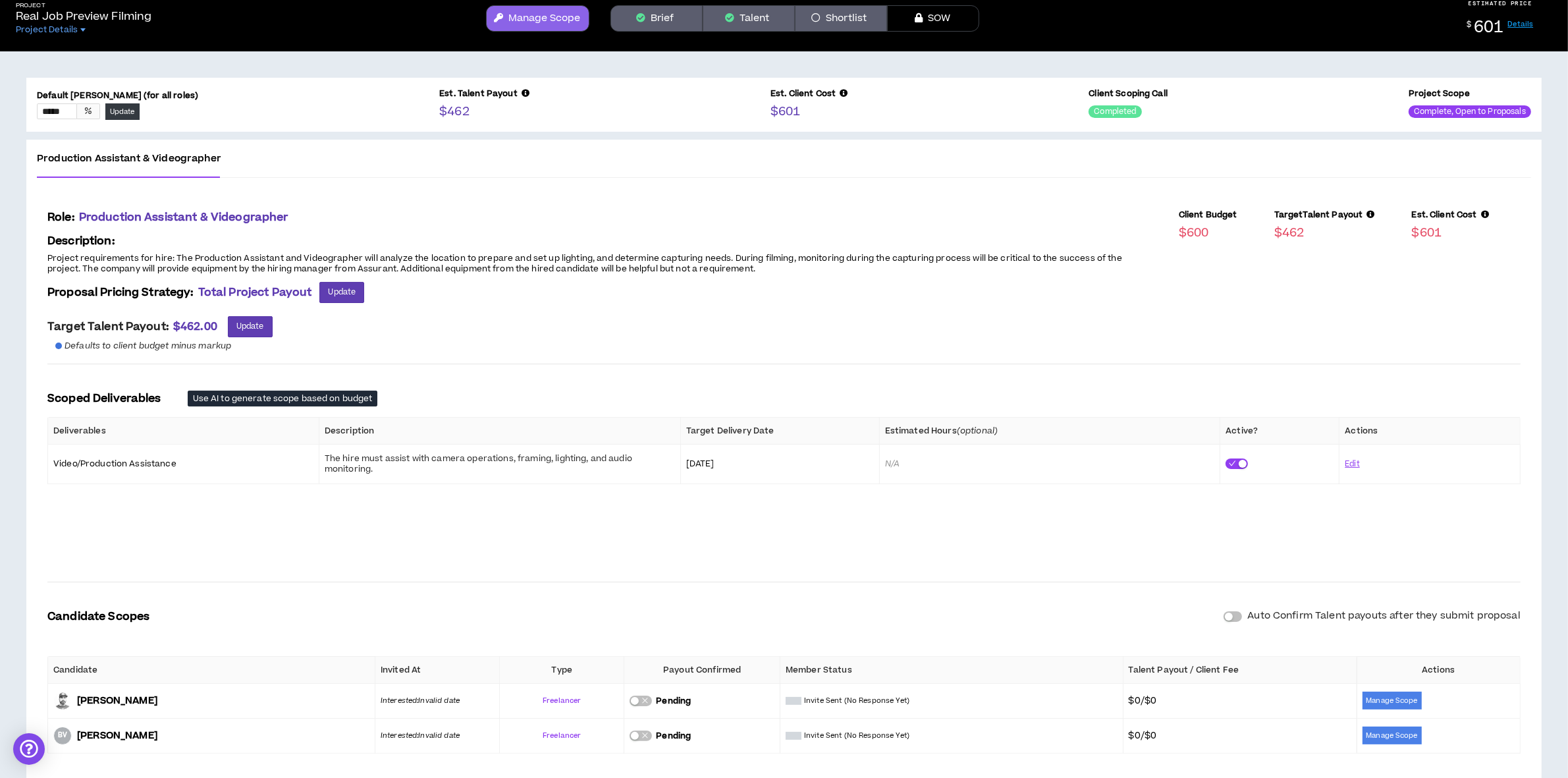
scroll to position [98, 0]
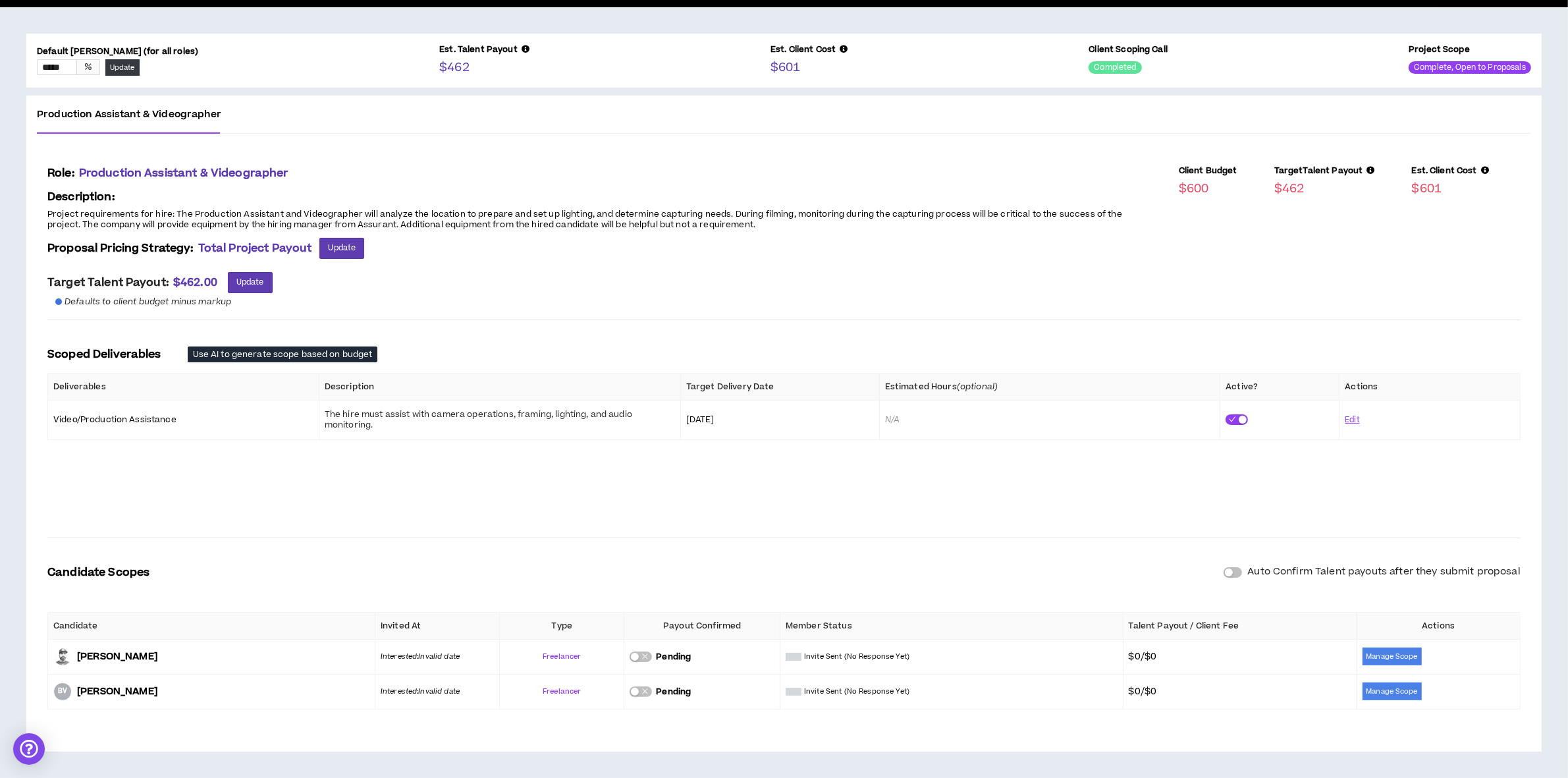
click at [1232, 569] on div "button" at bounding box center [1229, 573] width 8 height 8
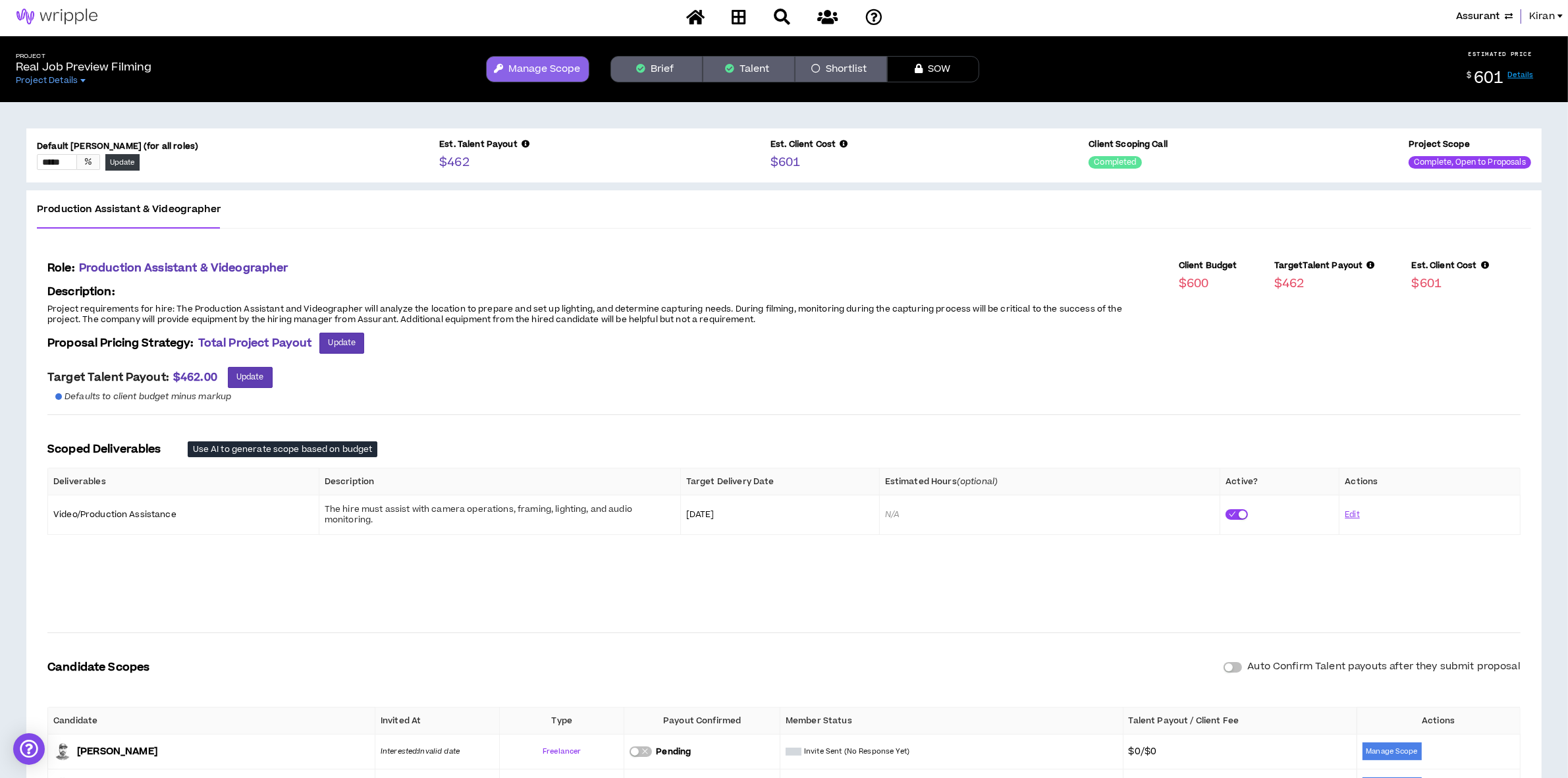
scroll to position [0, 0]
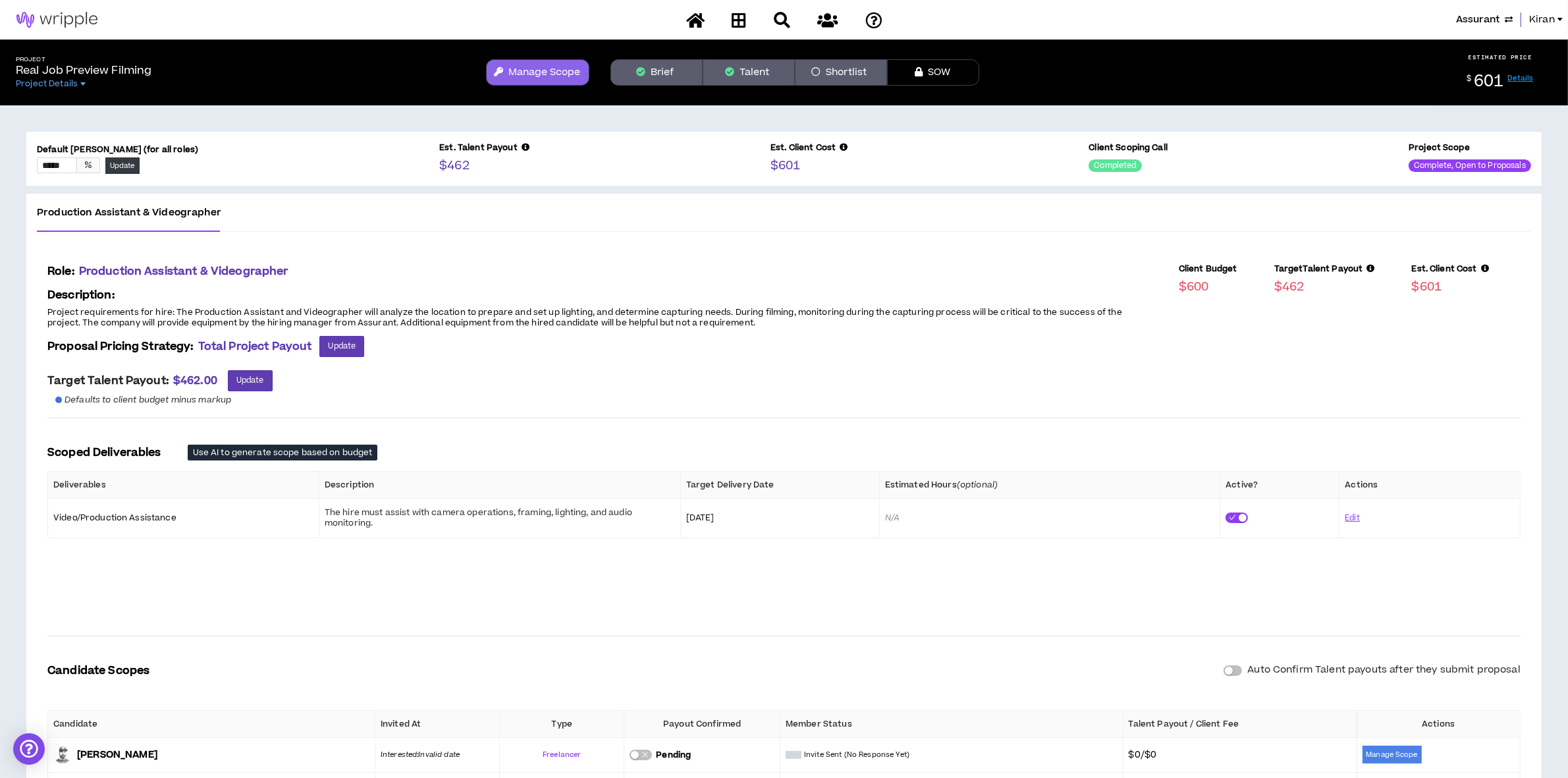
click at [834, 71] on button "Shortlist" at bounding box center [841, 72] width 92 height 26
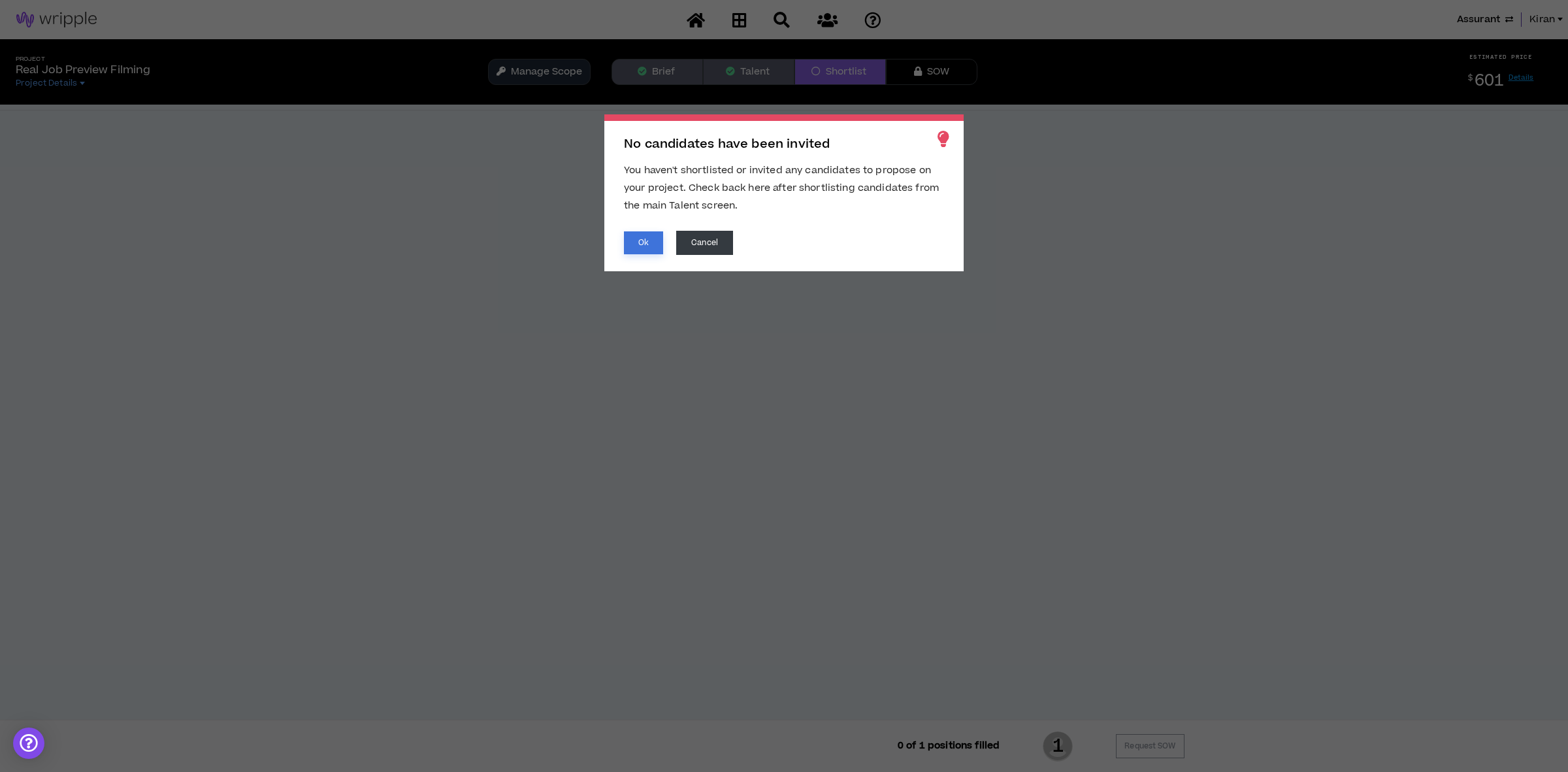
click at [651, 239] on button "Ok" at bounding box center [644, 243] width 39 height 23
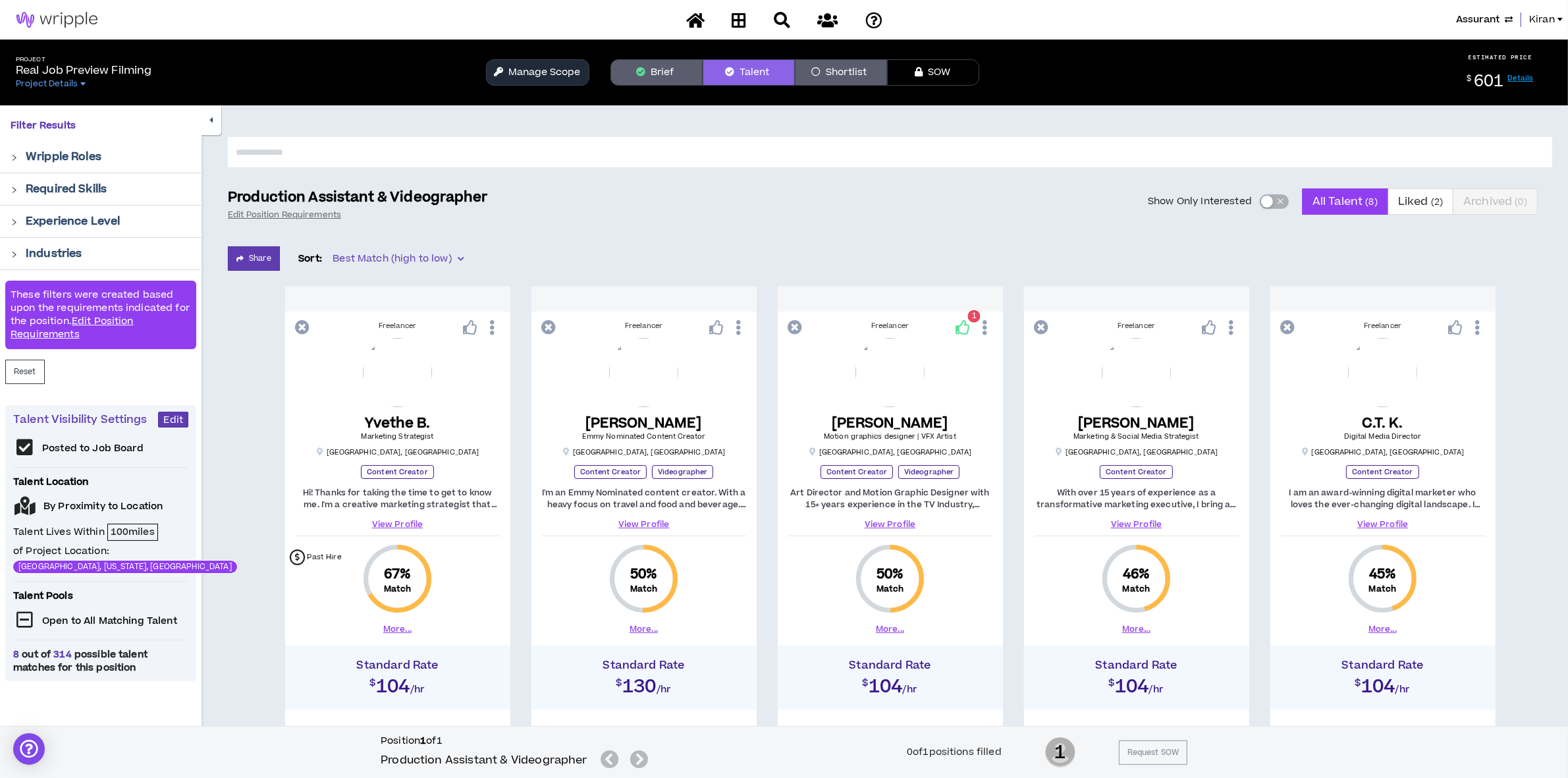
click at [847, 68] on button "Shortlist" at bounding box center [841, 72] width 92 height 26
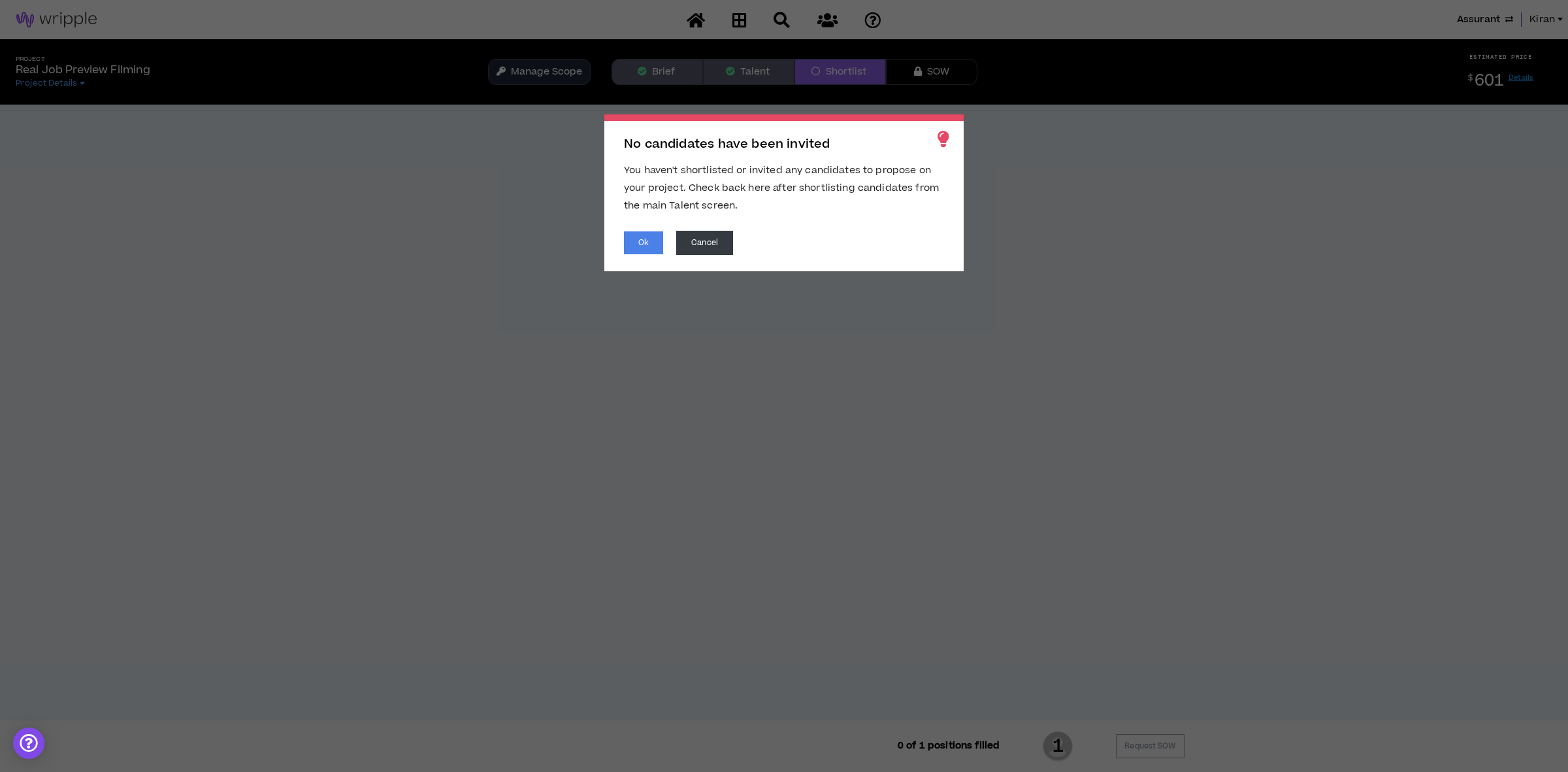
click at [644, 255] on div "Ok Cancel" at bounding box center [784, 243] width 320 height 24
click at [644, 234] on button "Ok" at bounding box center [644, 243] width 39 height 23
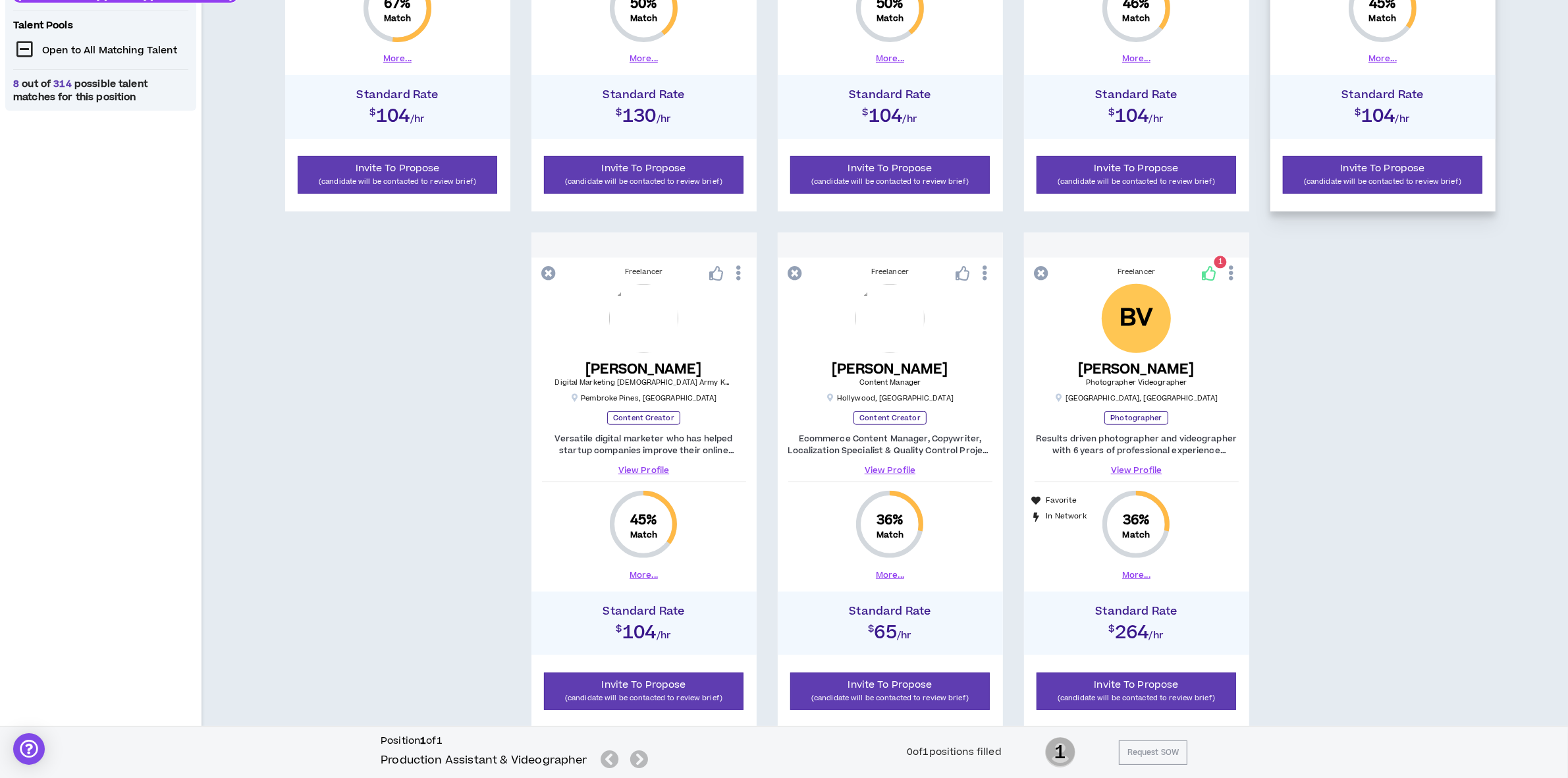
scroll to position [475, 0]
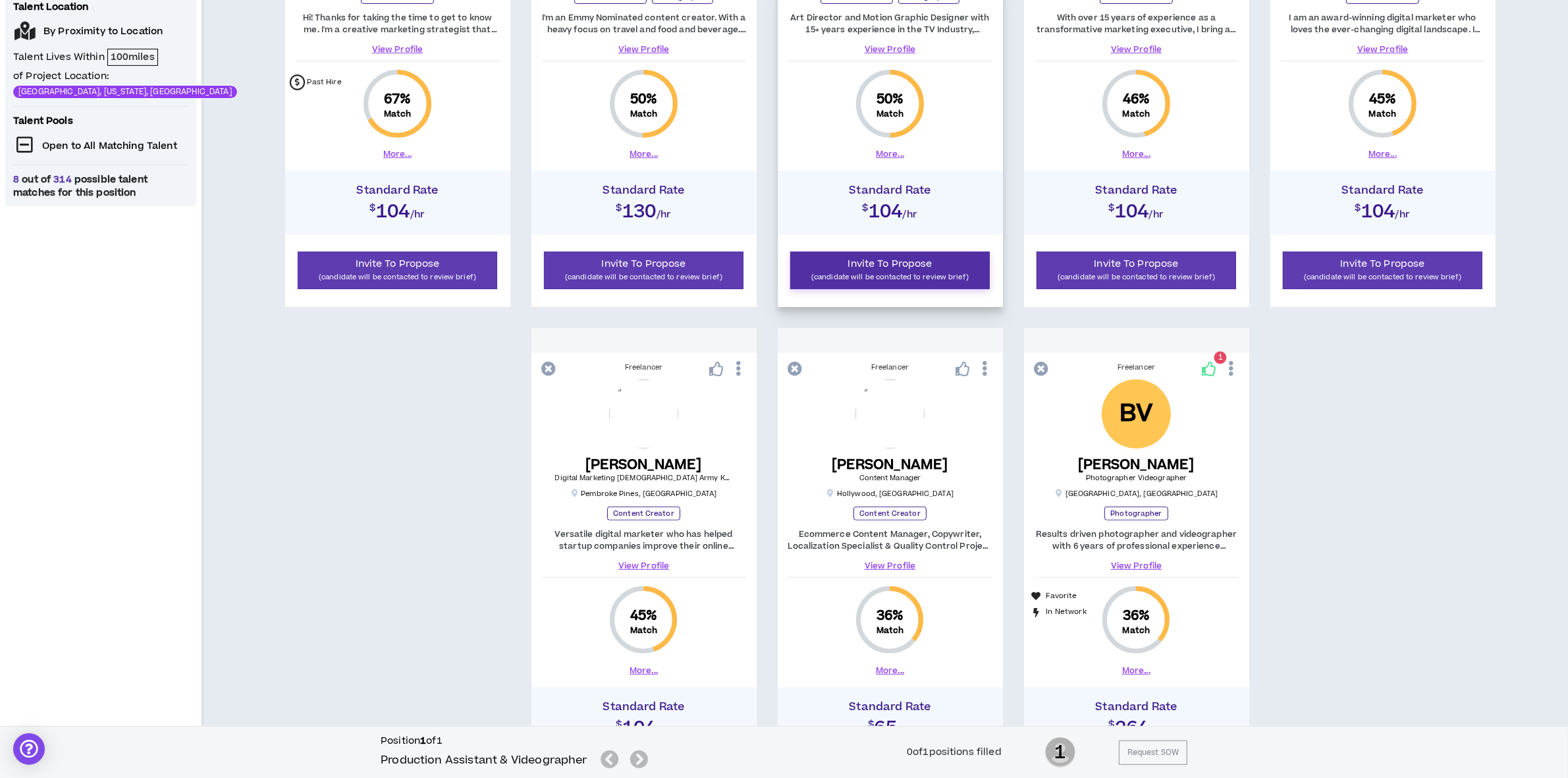
click at [963, 281] on p "(candidate will be contacted to review brief)" at bounding box center [890, 277] width 183 height 12
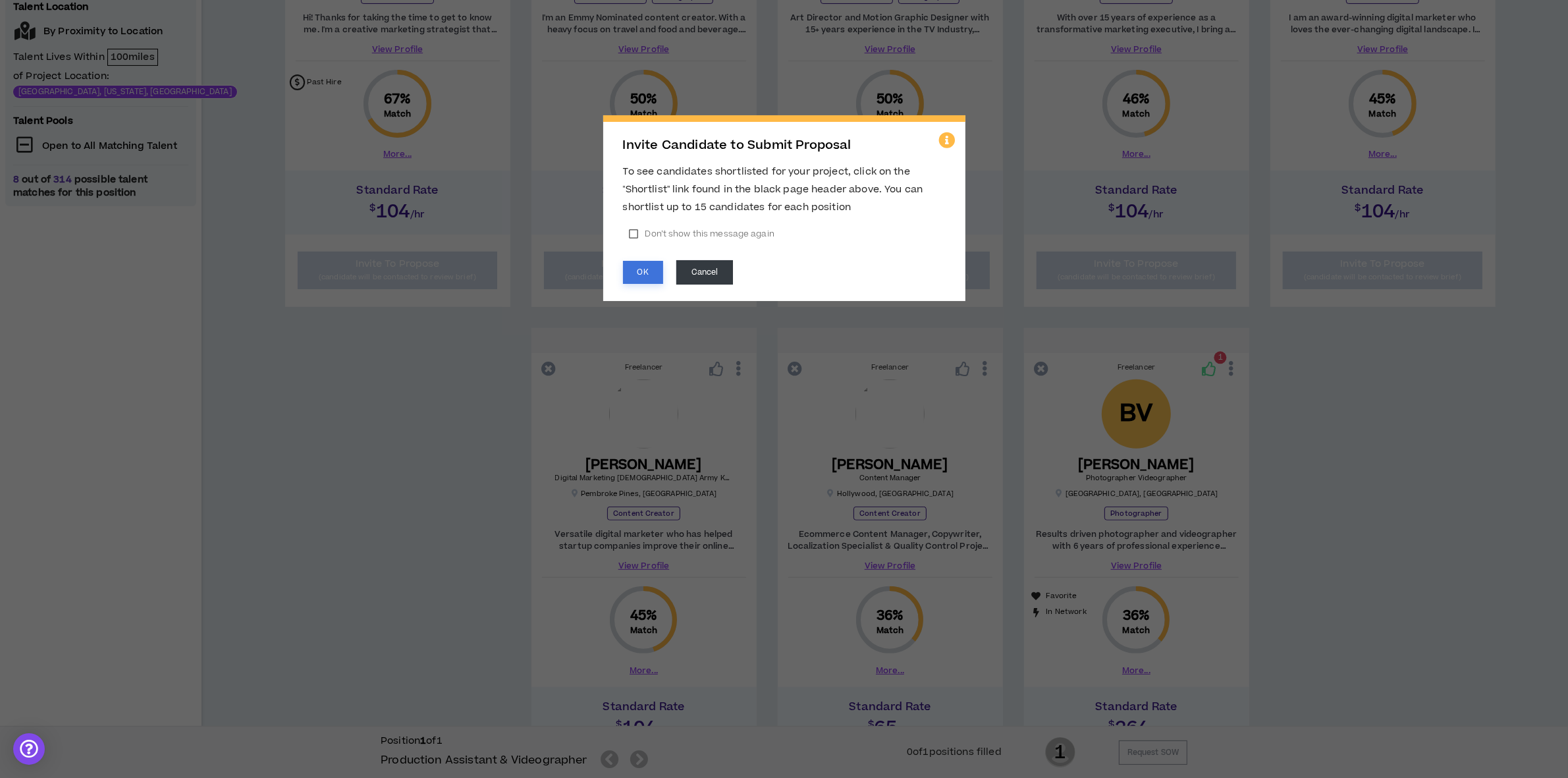
click at [656, 270] on button "OK" at bounding box center [642, 272] width 40 height 23
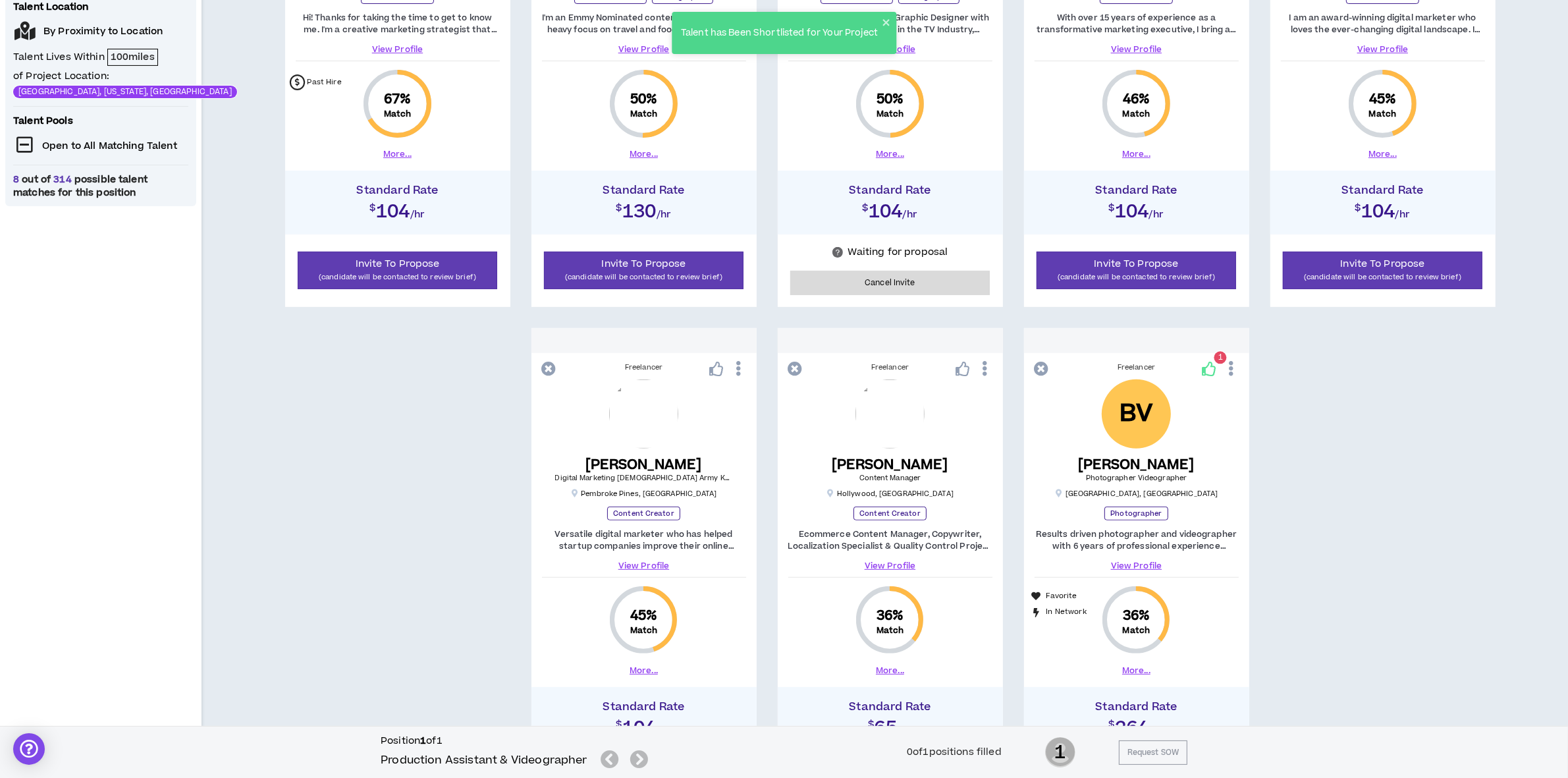
click at [887, 15] on div "Talent has Been Shortlisted for Your Project" at bounding box center [784, 32] width 225 height 42
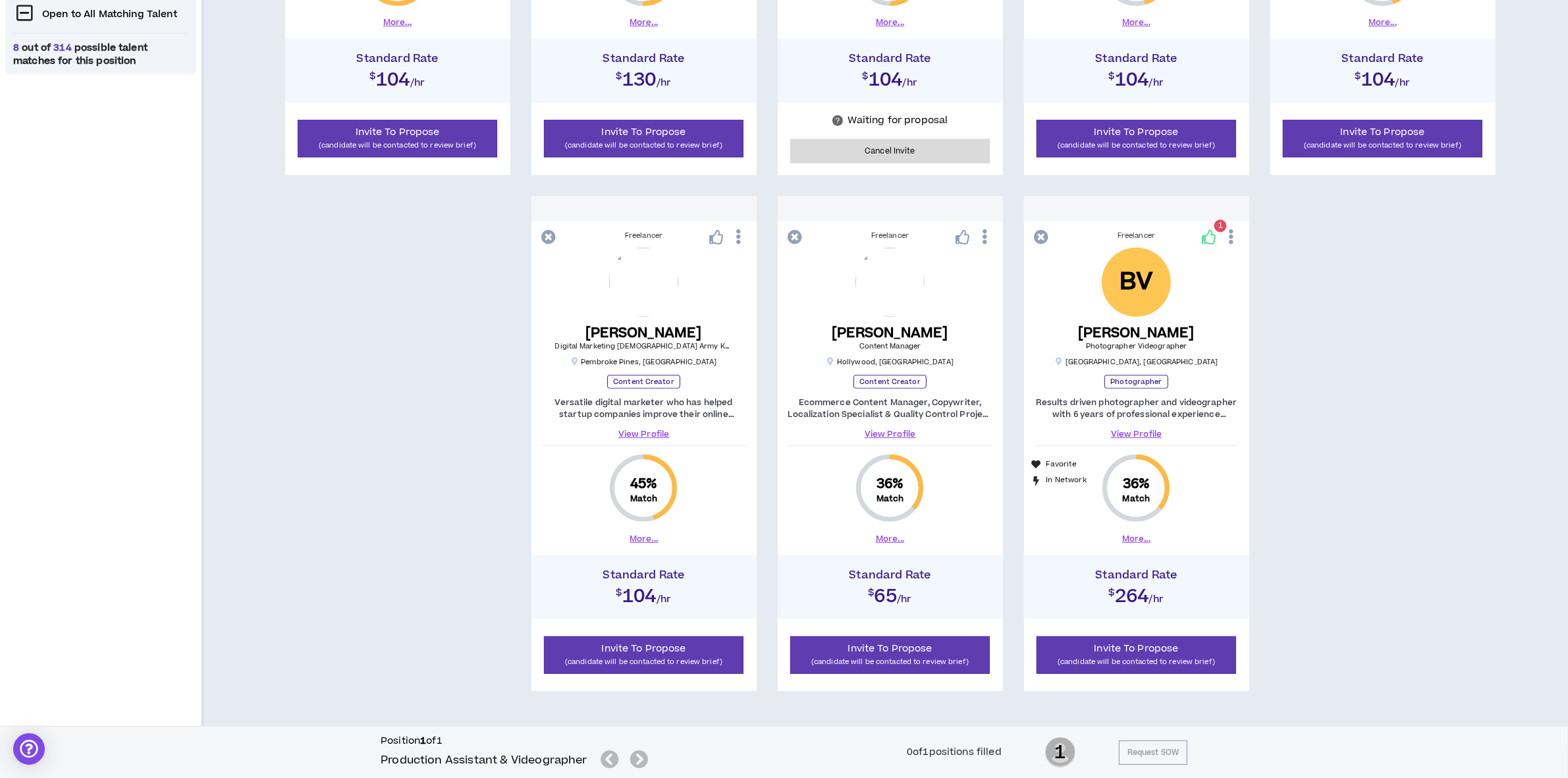
scroll to position [639, 0]
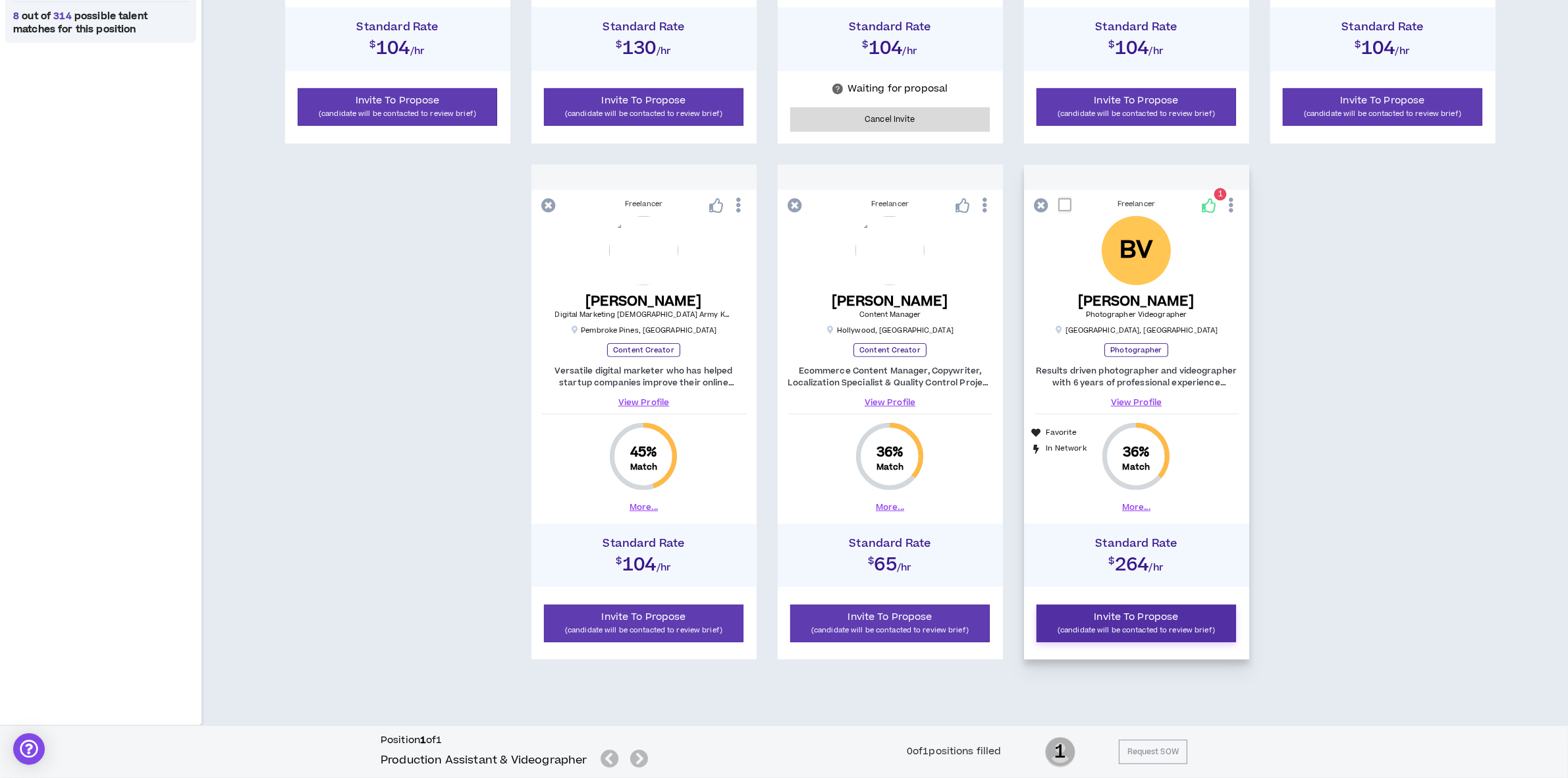
click at [1163, 629] on p "(candidate will be contacted to review brief)" at bounding box center [1136, 629] width 183 height 12
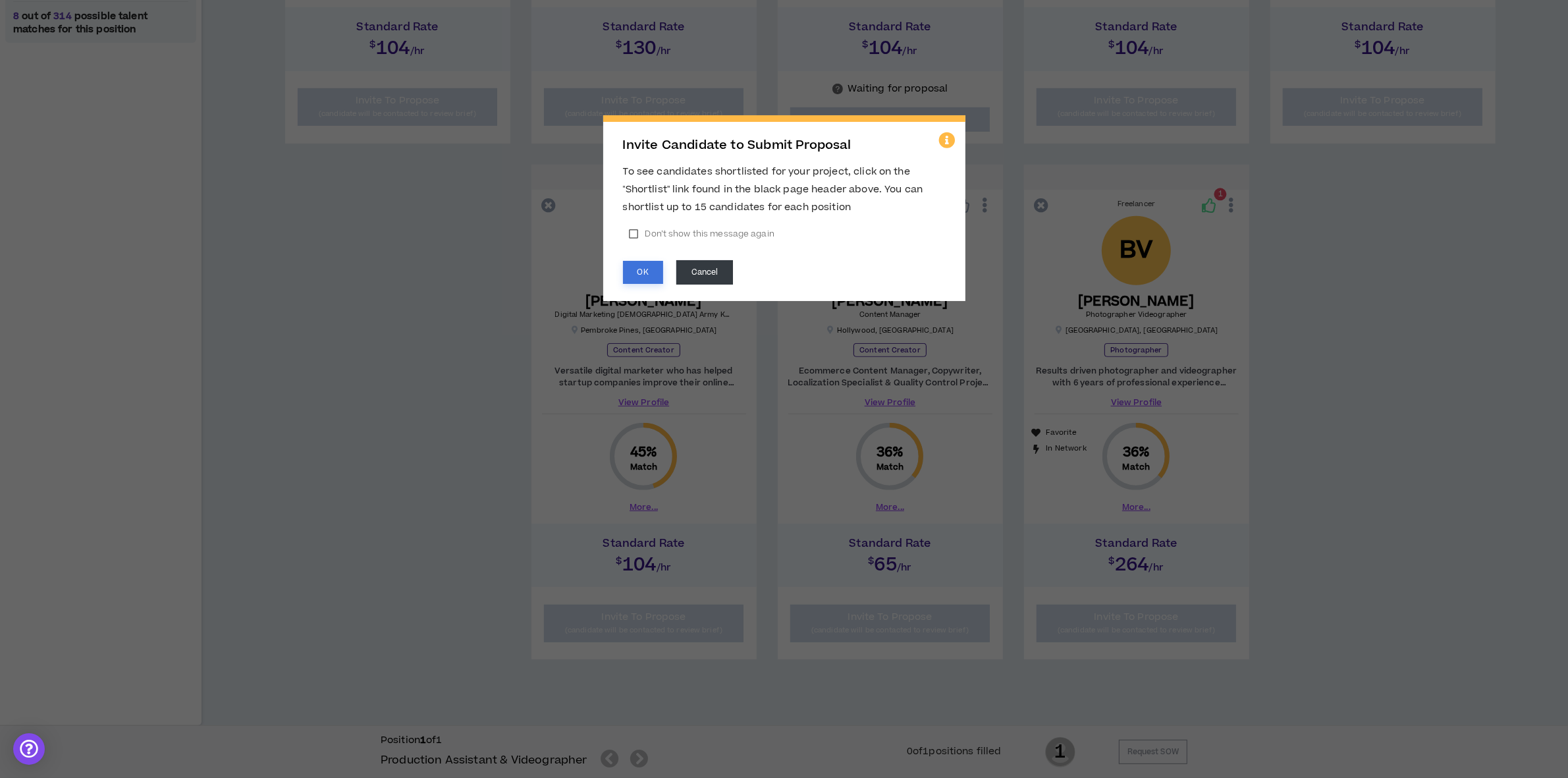
click at [647, 265] on button "OK" at bounding box center [642, 272] width 40 height 23
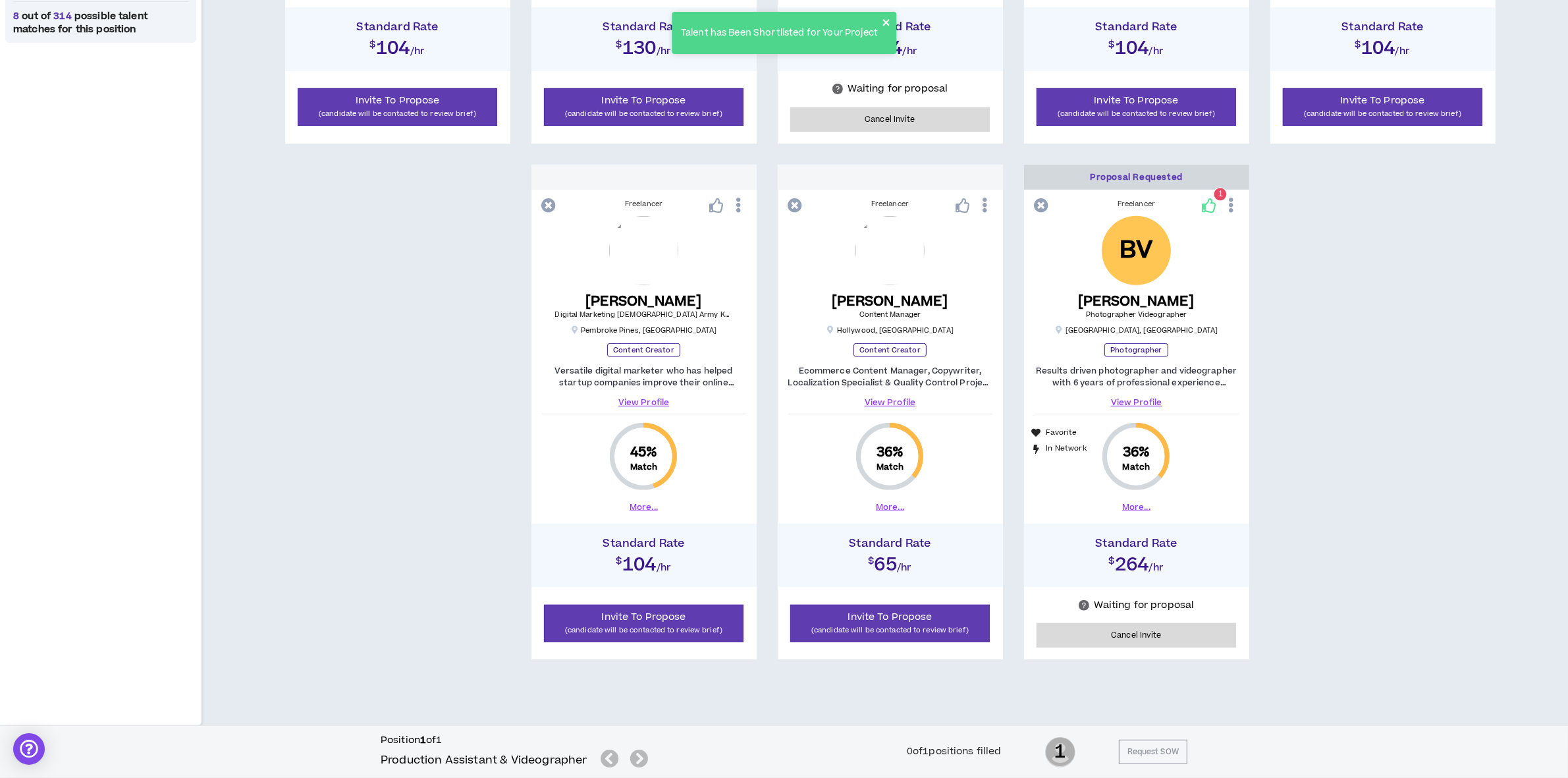
click at [886, 17] on icon "close" at bounding box center [886, 22] width 9 height 11
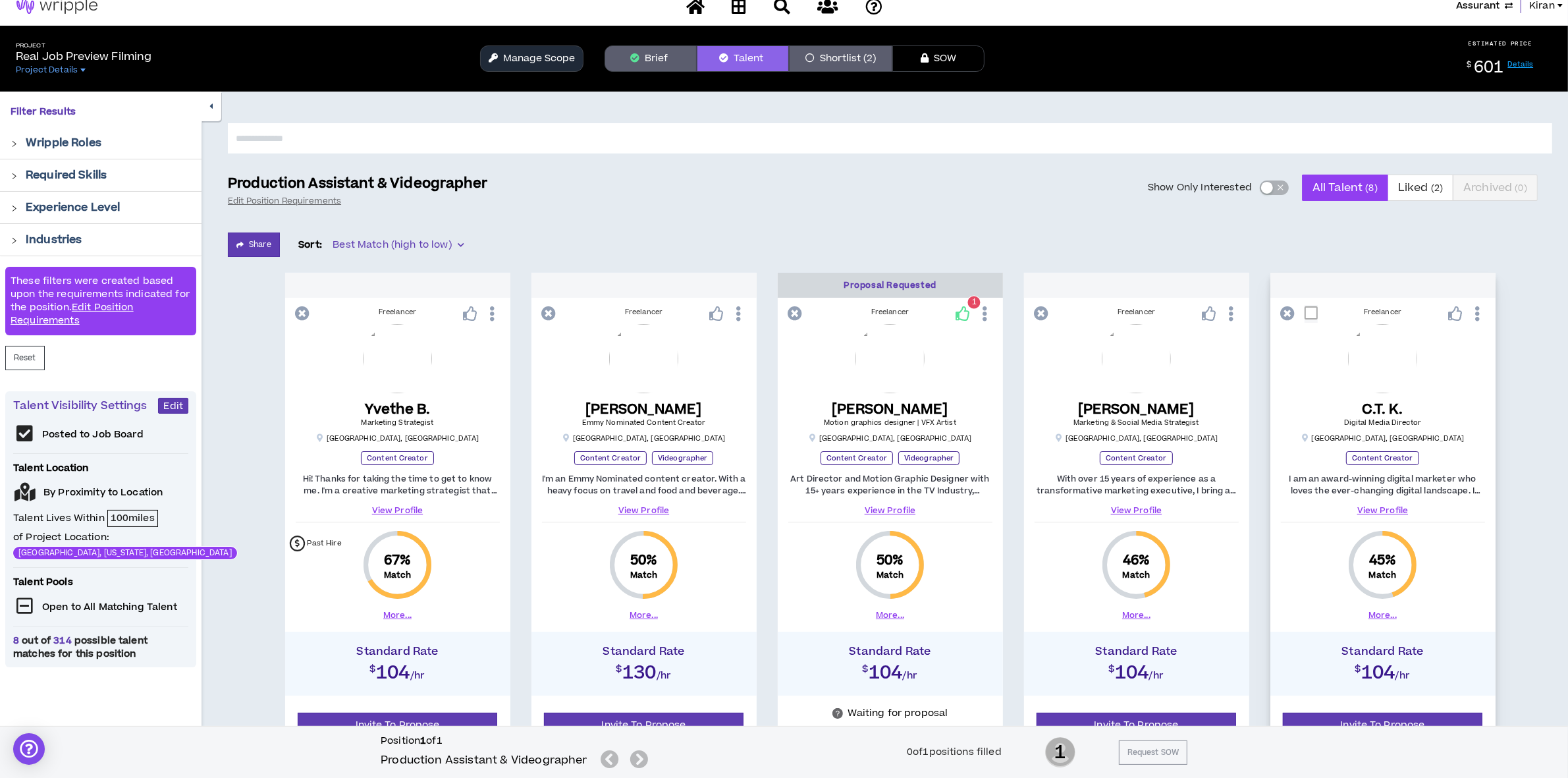
scroll to position [0, 0]
